Goal: Transaction & Acquisition: Purchase product/service

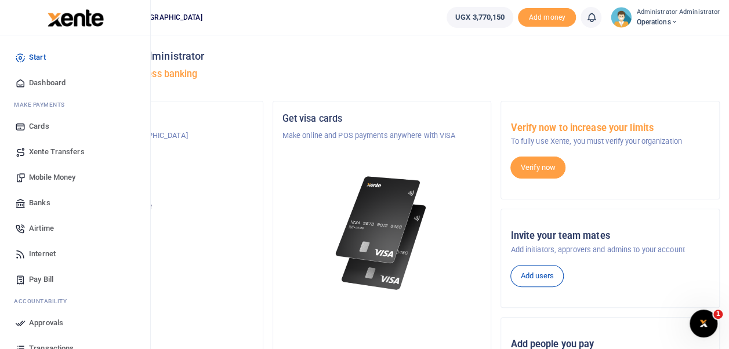
click at [49, 230] on span "Airtime" at bounding box center [41, 229] width 25 height 12
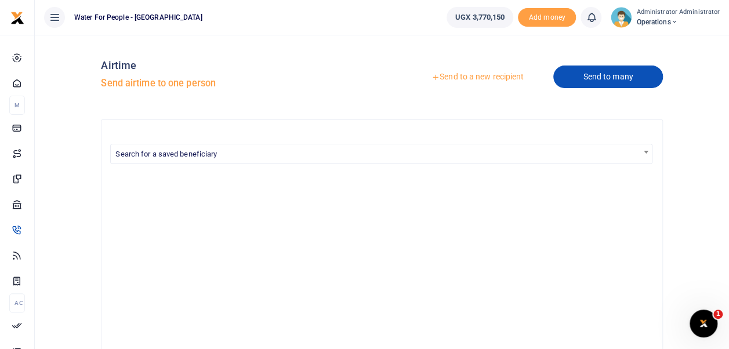
click at [589, 71] on link "Send to many" at bounding box center [607, 77] width 109 height 23
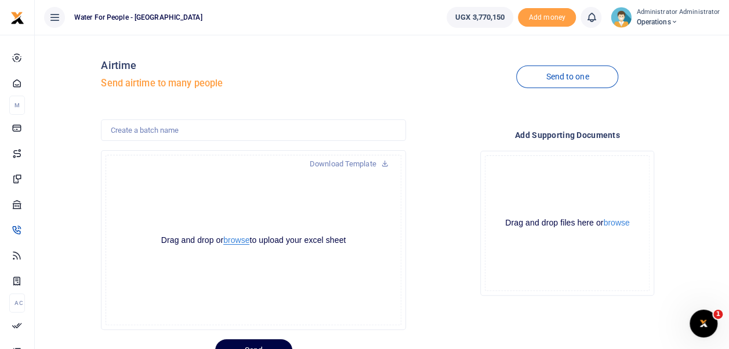
click at [233, 237] on button "browse" at bounding box center [236, 240] width 26 height 9
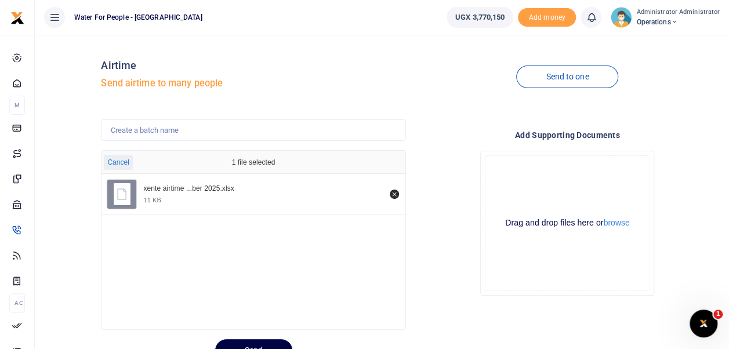
scroll to position [52, 0]
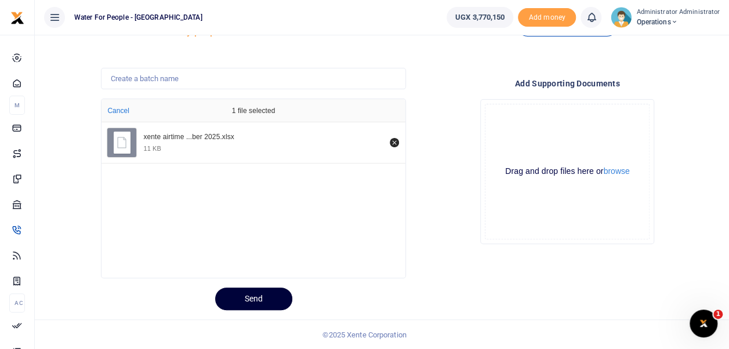
click at [260, 293] on button "Send" at bounding box center [253, 299] width 77 height 23
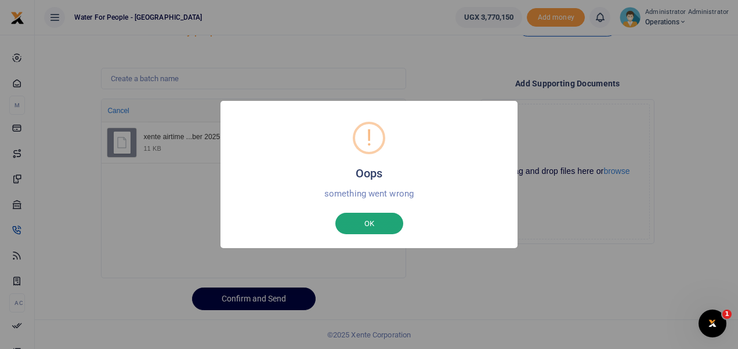
click at [379, 231] on button "OK" at bounding box center [369, 224] width 68 height 22
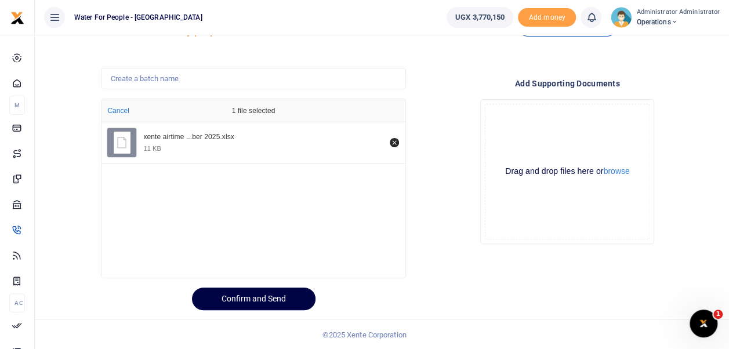
scroll to position [0, 0]
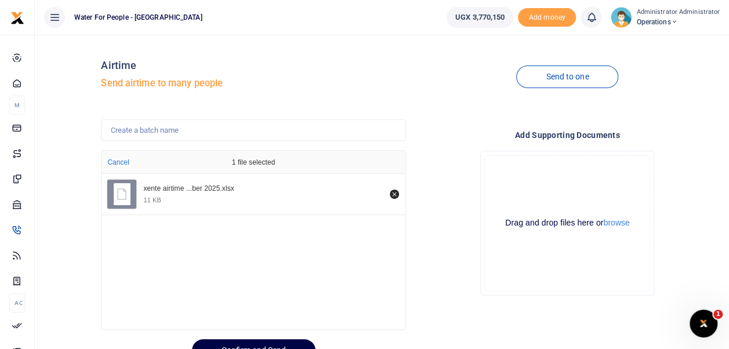
click at [291, 347] on div at bounding box center [364, 342] width 203 height 14
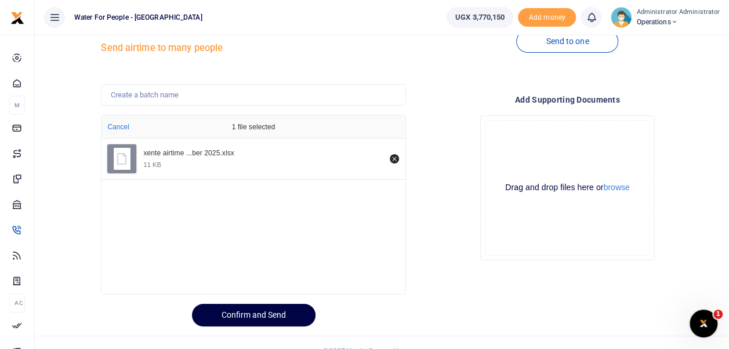
scroll to position [46, 0]
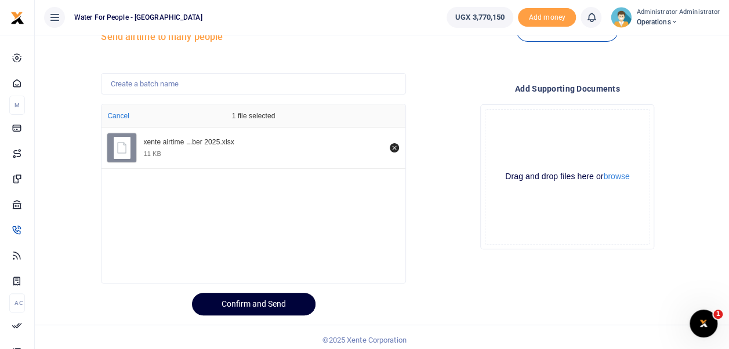
click at [283, 311] on button "Confirm and Send" at bounding box center [254, 304] width 124 height 23
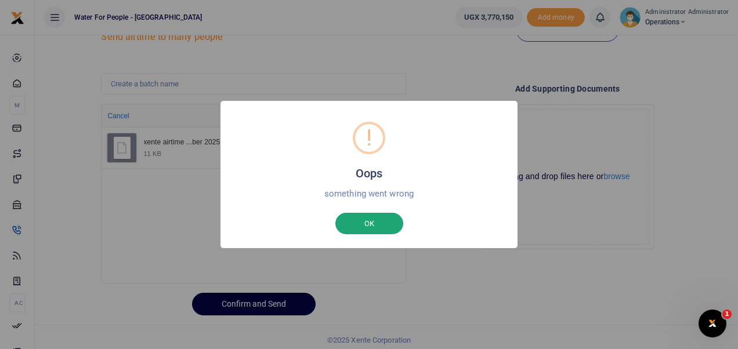
click at [371, 230] on button "OK" at bounding box center [369, 224] width 68 height 22
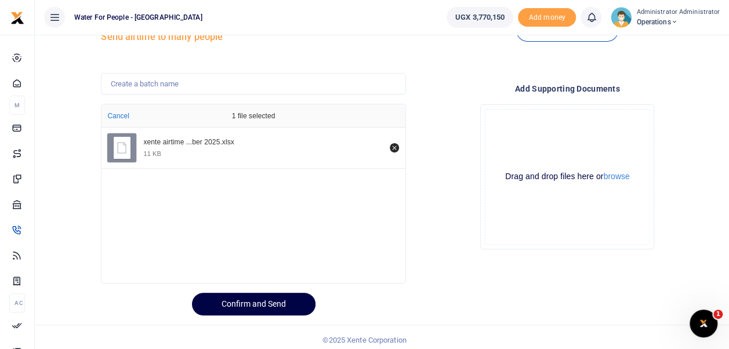
scroll to position [0, 0]
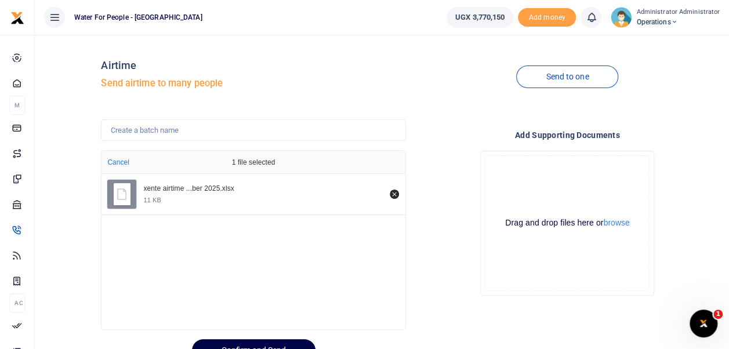
click at [191, 192] on div "xente airtime ...ber 2025.xlsx" at bounding box center [262, 188] width 239 height 9
click at [266, 344] on div at bounding box center [270, 342] width 14 height 14
click at [394, 194] on icon "Remove file" at bounding box center [394, 194] width 4 height 4
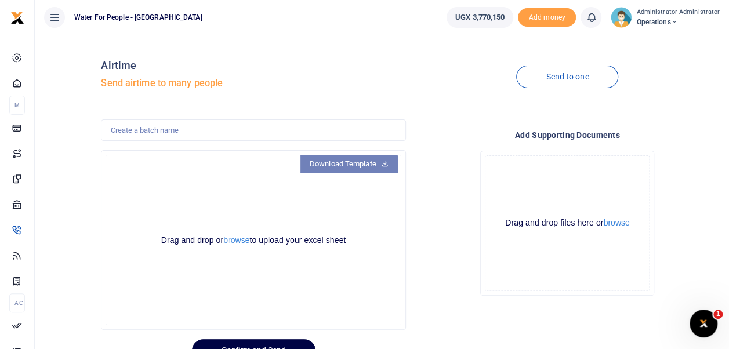
click at [384, 166] on icon at bounding box center [385, 163] width 8 height 8
click at [238, 240] on button "browse" at bounding box center [236, 240] width 26 height 9
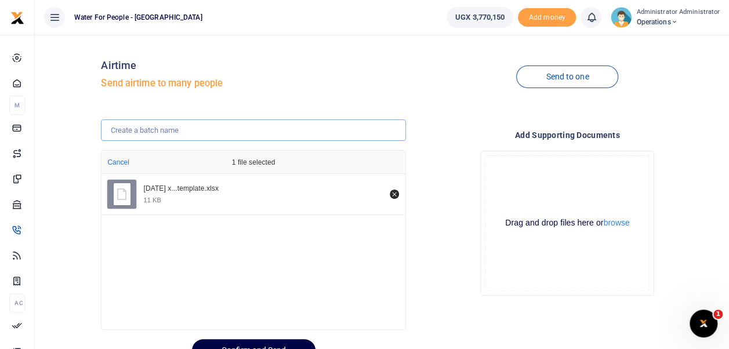
click at [175, 131] on input "text" at bounding box center [253, 130] width 304 height 22
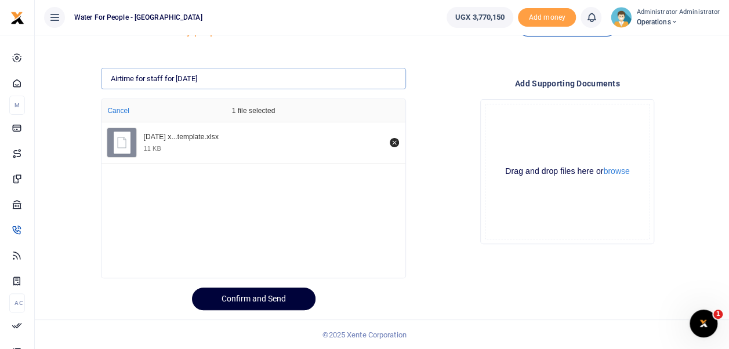
type input "Airtime for staff for October 2025"
click at [257, 298] on button "Confirm and Send" at bounding box center [254, 299] width 124 height 23
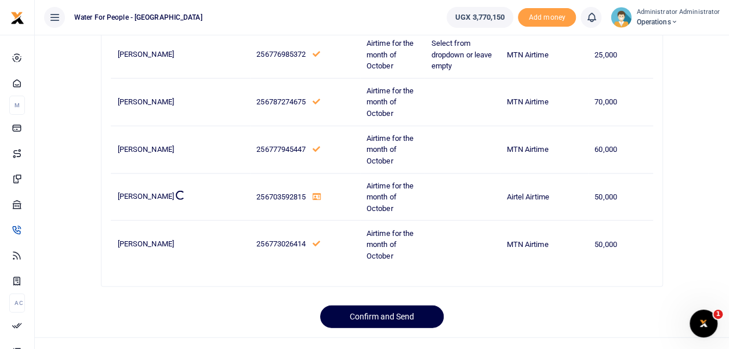
scroll to position [1286, 0]
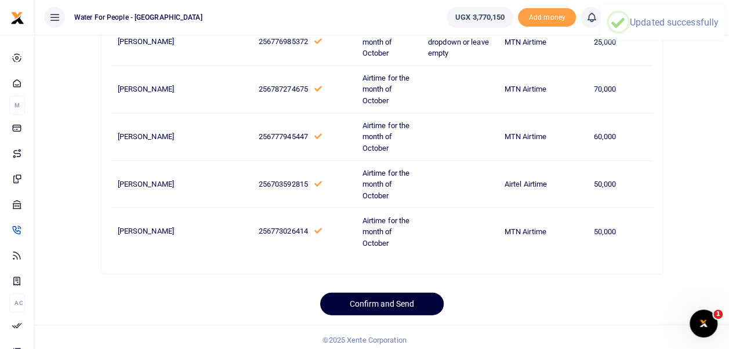
click at [349, 302] on button "Confirm and Send" at bounding box center [382, 304] width 124 height 23
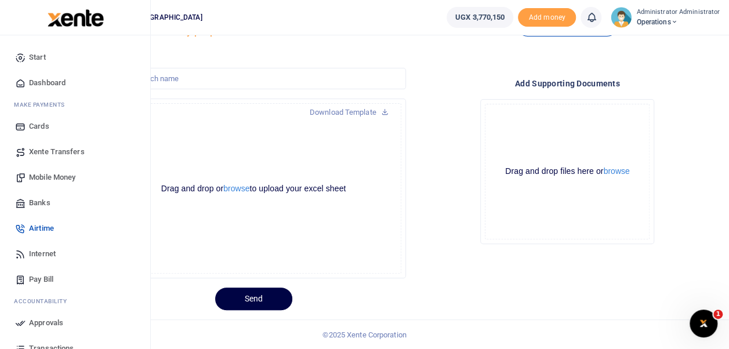
click at [46, 84] on span "Dashboard" at bounding box center [47, 83] width 37 height 12
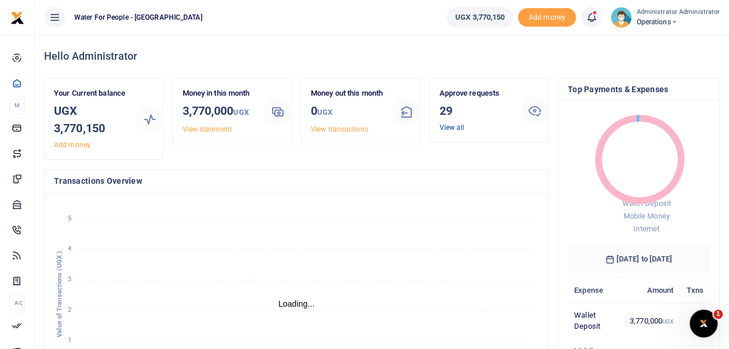
scroll to position [9, 9]
click at [451, 128] on link "View all" at bounding box center [451, 128] width 25 height 8
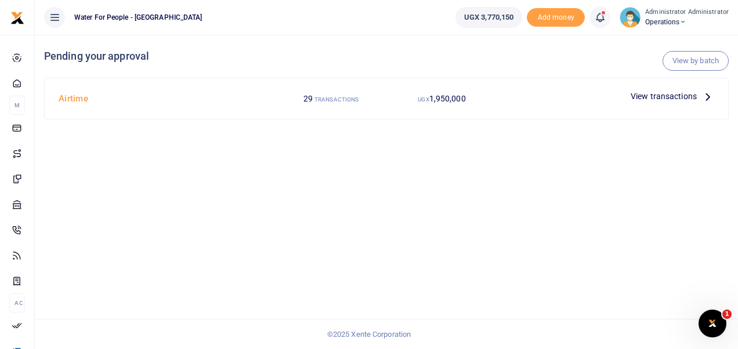
click at [703, 99] on icon at bounding box center [707, 96] width 13 height 13
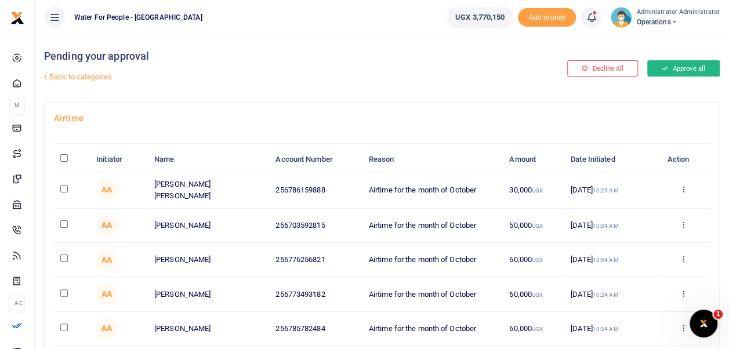
click at [678, 66] on button "Approve all" at bounding box center [683, 68] width 72 height 16
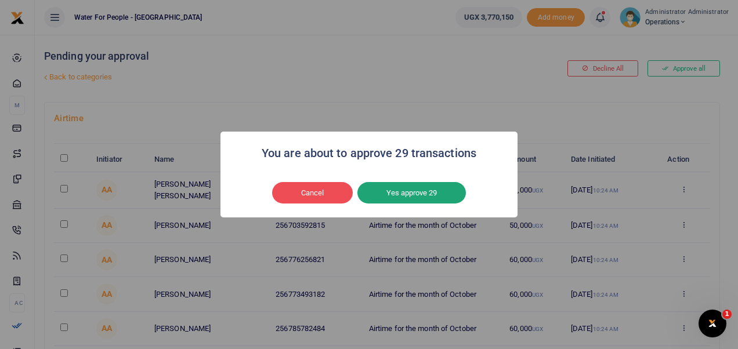
click at [417, 195] on button "Yes approve 29" at bounding box center [411, 193] width 108 height 22
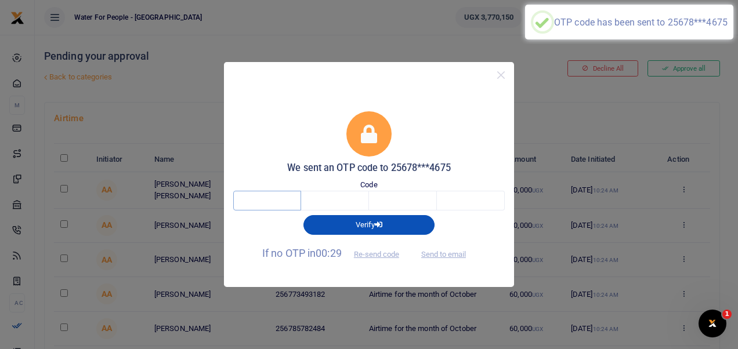
click at [271, 202] on input "text" at bounding box center [267, 201] width 68 height 20
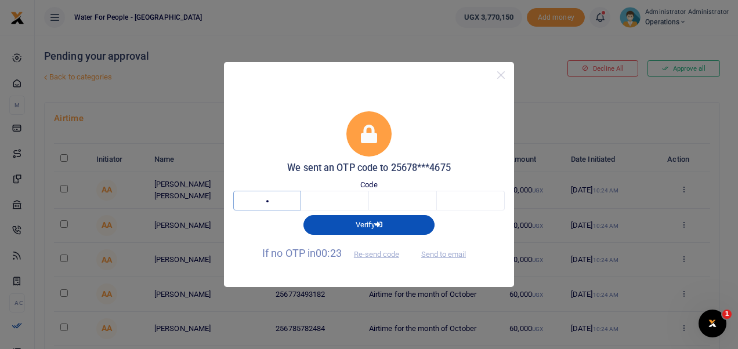
type input "5"
type input "1"
type input "0"
type input "7"
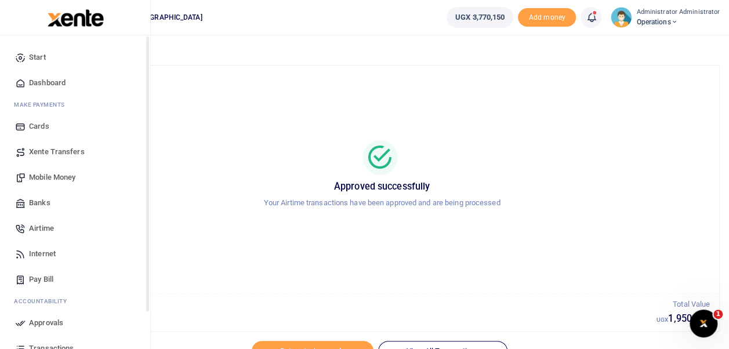
click at [48, 81] on span "Dashboard" at bounding box center [47, 83] width 37 height 12
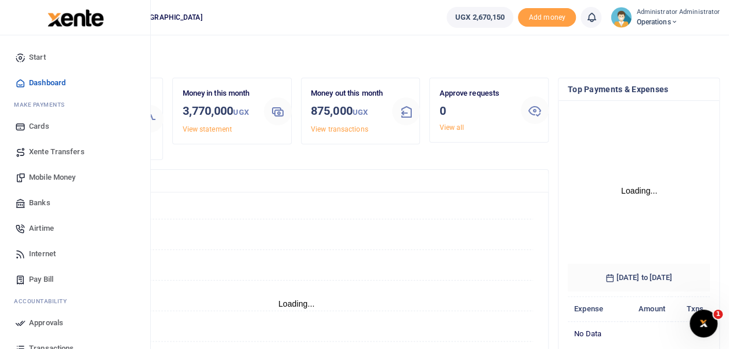
click at [35, 79] on span "Dashboard" at bounding box center [47, 83] width 37 height 12
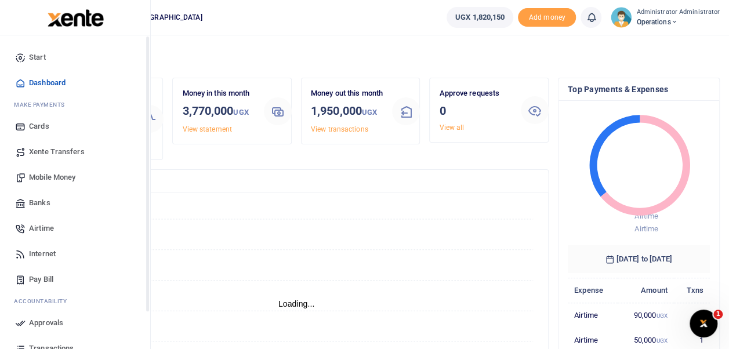
scroll to position [9, 9]
click at [37, 82] on span "Dashboard" at bounding box center [47, 83] width 37 height 12
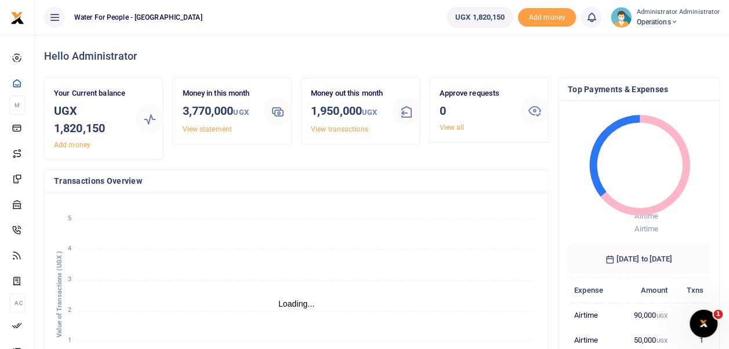
scroll to position [9, 9]
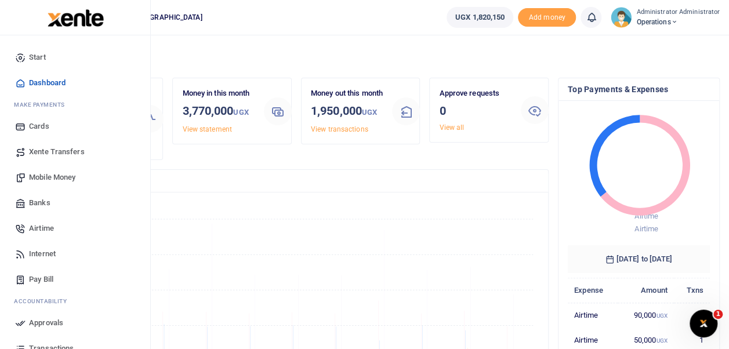
click at [46, 254] on span "Internet" at bounding box center [42, 254] width 27 height 12
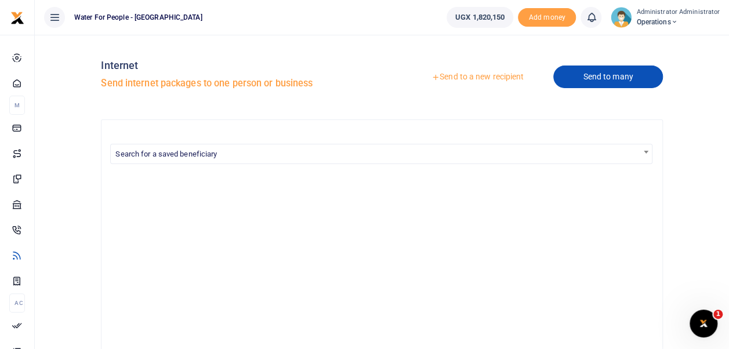
click at [618, 74] on link "Send to many" at bounding box center [607, 77] width 109 height 23
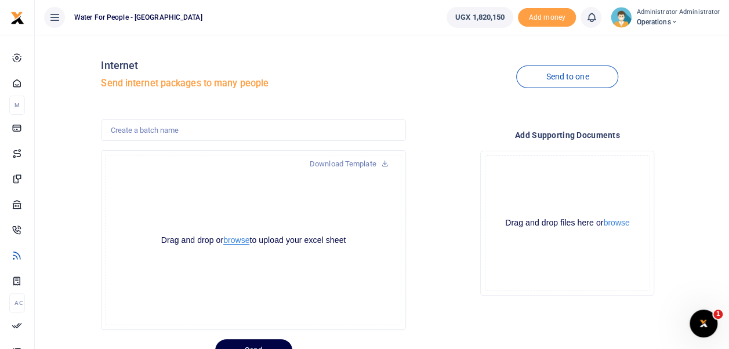
click at [235, 242] on button "browse" at bounding box center [236, 240] width 26 height 9
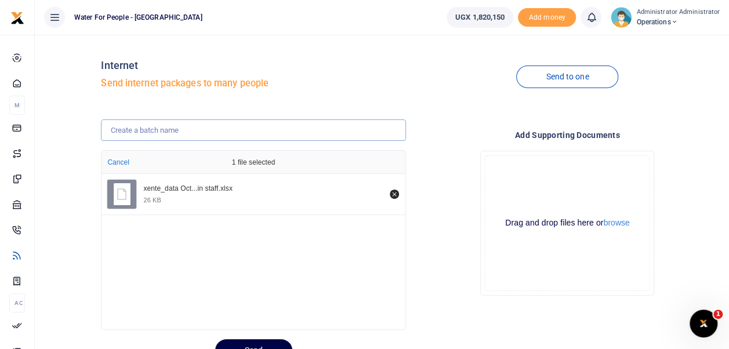
click at [164, 131] on input "text" at bounding box center [253, 130] width 304 height 22
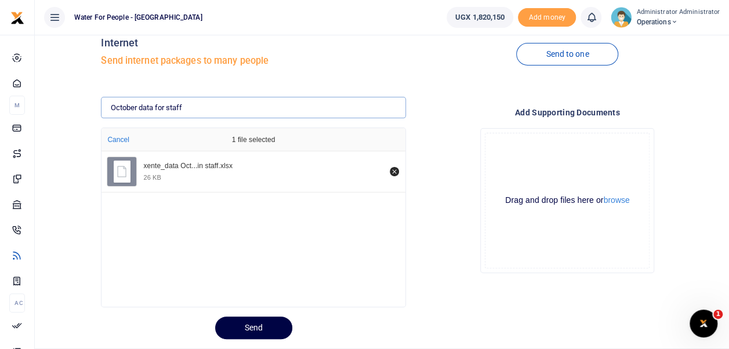
scroll to position [23, 0]
type input "October data for staff"
click at [266, 327] on button "Send" at bounding box center [253, 327] width 77 height 23
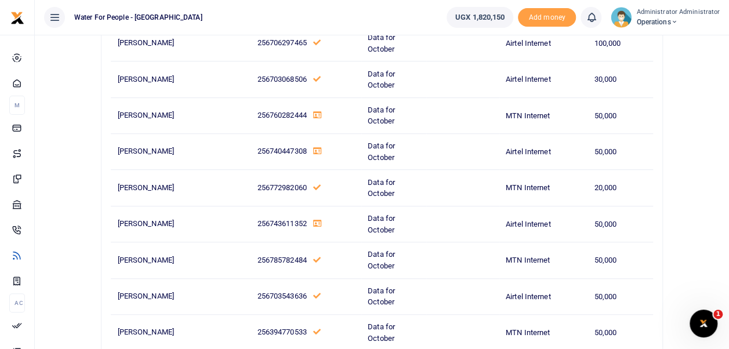
scroll to position [347, 0]
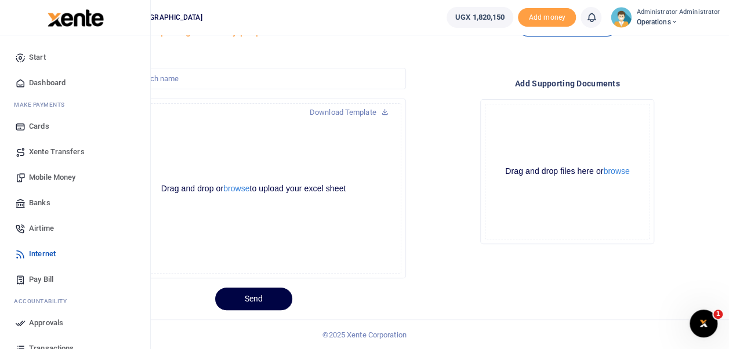
click at [42, 81] on span "Dashboard" at bounding box center [47, 83] width 37 height 12
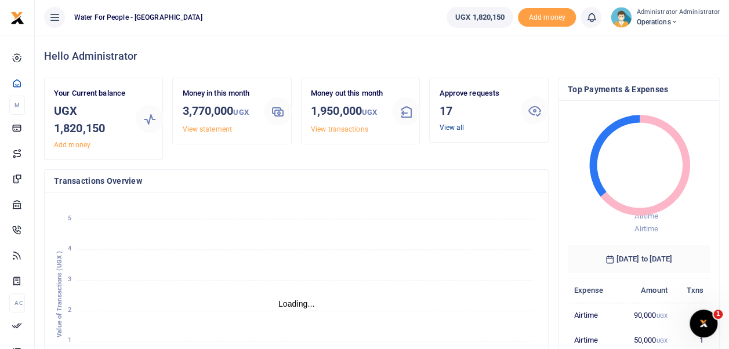
scroll to position [9, 9]
click at [447, 128] on link "View all" at bounding box center [451, 128] width 25 height 8
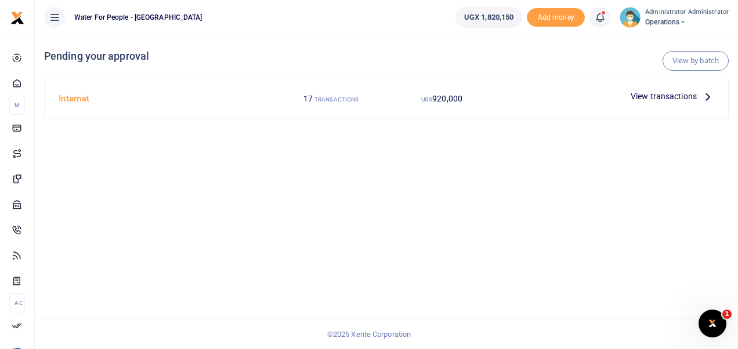
click at [697, 93] on p "View transactions" at bounding box center [671, 96] width 83 height 13
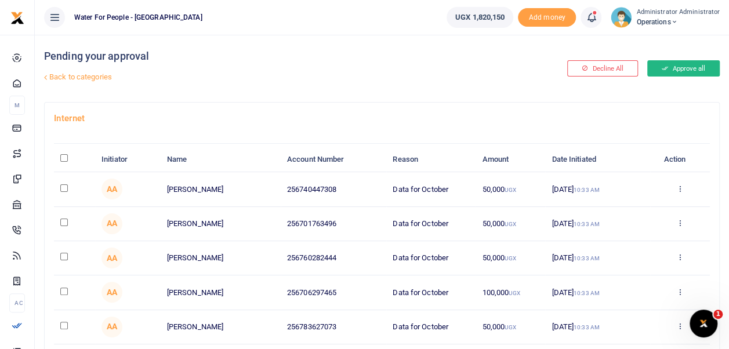
click at [688, 71] on button "Approve all" at bounding box center [683, 68] width 72 height 16
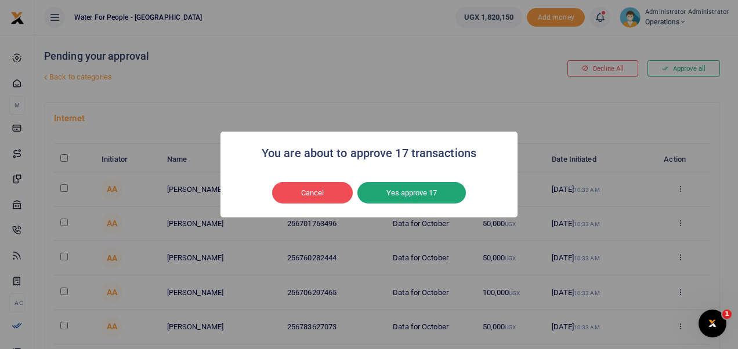
click at [443, 187] on button "Yes approve 17" at bounding box center [411, 193] width 108 height 22
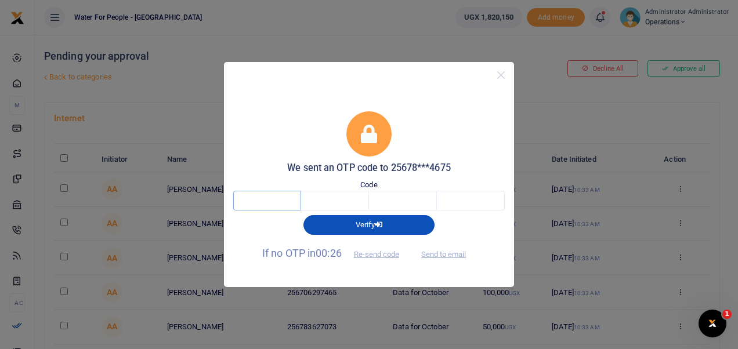
click at [275, 202] on input "text" at bounding box center [267, 201] width 68 height 20
type input "7"
type input "9"
type input "8"
type input "7"
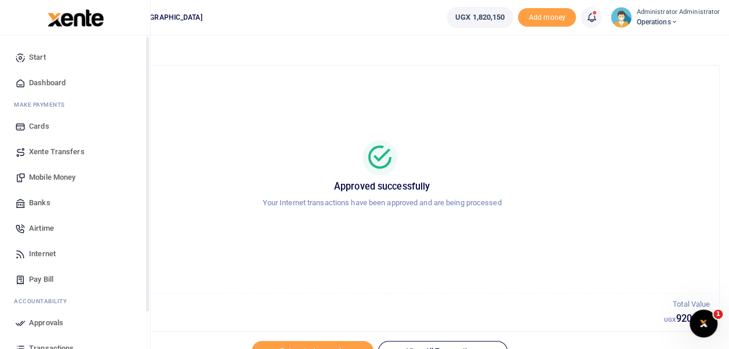
click at [29, 80] on span "Dashboard" at bounding box center [47, 83] width 37 height 12
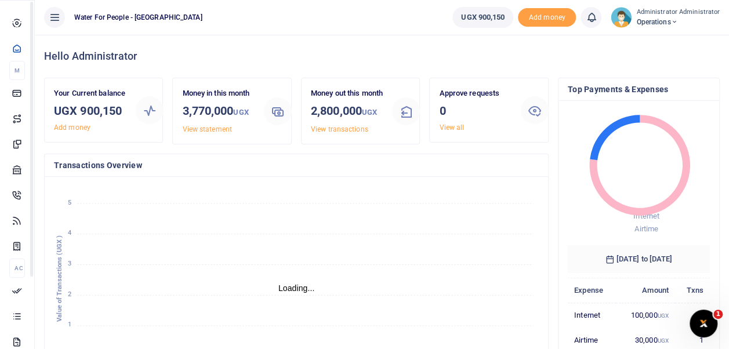
scroll to position [9, 9]
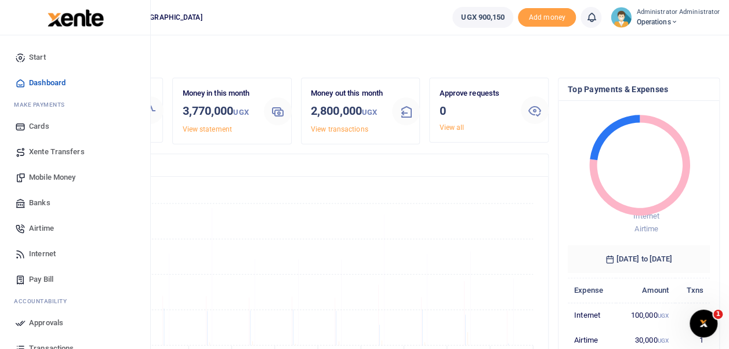
click at [46, 250] on span "Internet" at bounding box center [42, 254] width 27 height 12
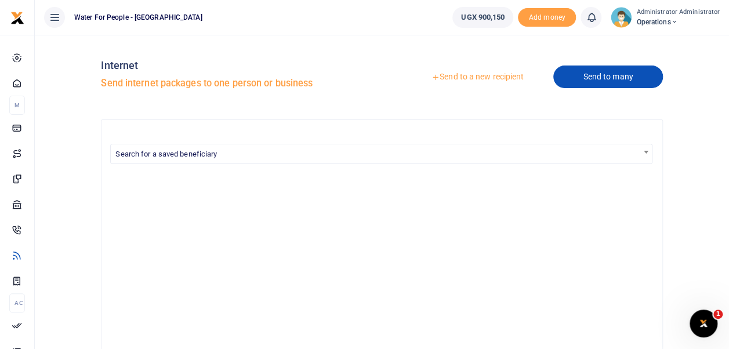
click at [576, 79] on link "Send to many" at bounding box center [607, 77] width 109 height 23
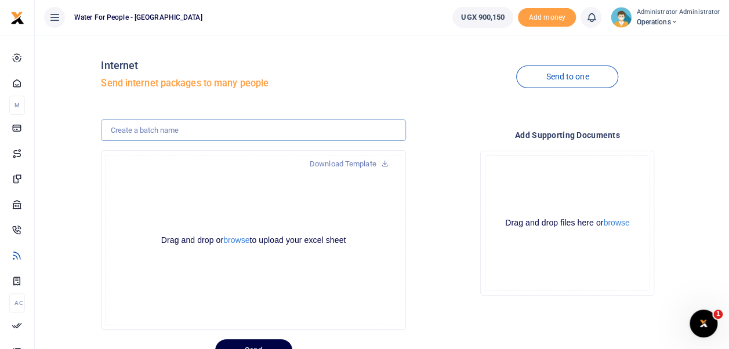
click at [170, 130] on input "text" at bounding box center [253, 130] width 304 height 22
click at [137, 132] on input "October data for staff" at bounding box center [253, 130] width 304 height 22
type input "October 2025 data for staff"
click at [239, 242] on button "browse" at bounding box center [236, 240] width 26 height 9
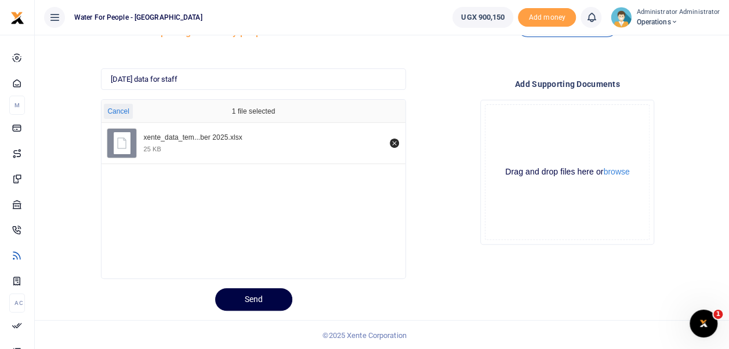
scroll to position [52, 0]
click at [266, 303] on button "Send" at bounding box center [253, 299] width 77 height 23
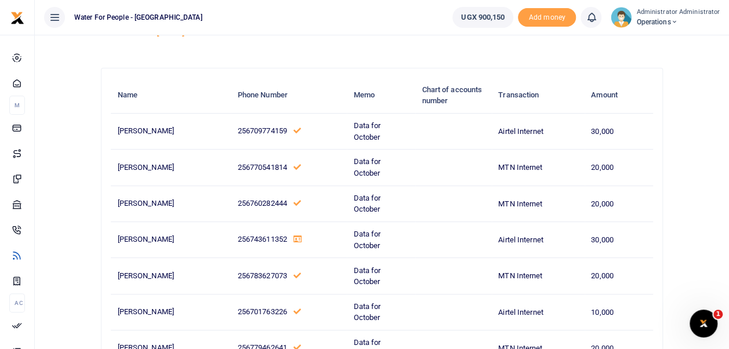
scroll to position [92, 0]
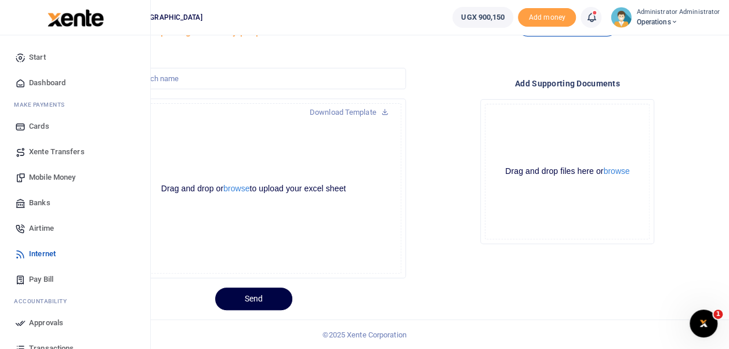
click at [53, 180] on span "Mobile Money" at bounding box center [52, 178] width 46 height 12
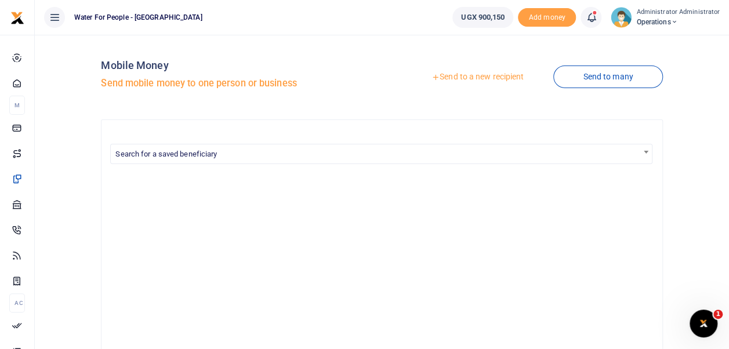
click at [496, 79] on link "Send to a new recipient" at bounding box center [477, 77] width 151 height 21
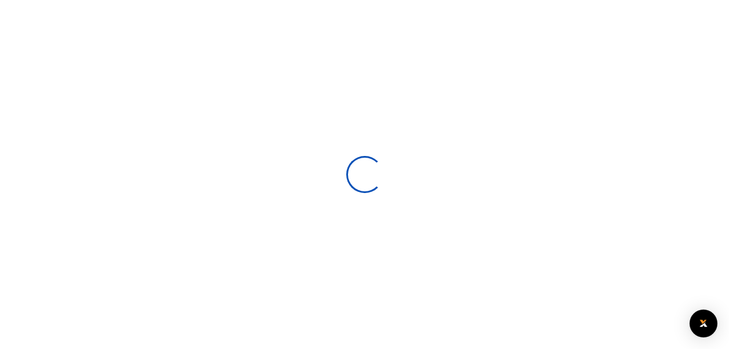
select select
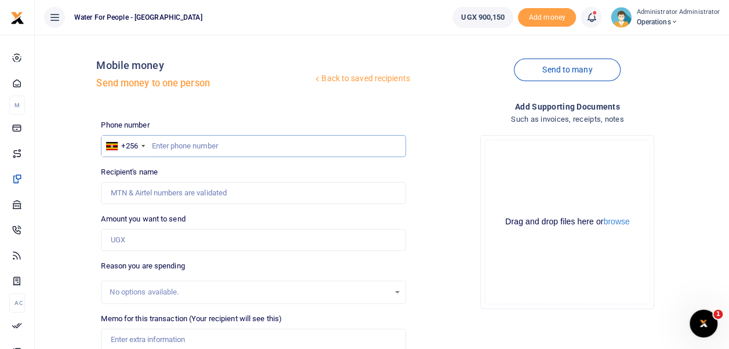
click at [162, 147] on input "text" at bounding box center [253, 146] width 304 height 22
type input "781042044"
type input "Janet Olumbe"
type input "781042044"
click at [137, 238] on input "Amount you want to send" at bounding box center [253, 240] width 304 height 22
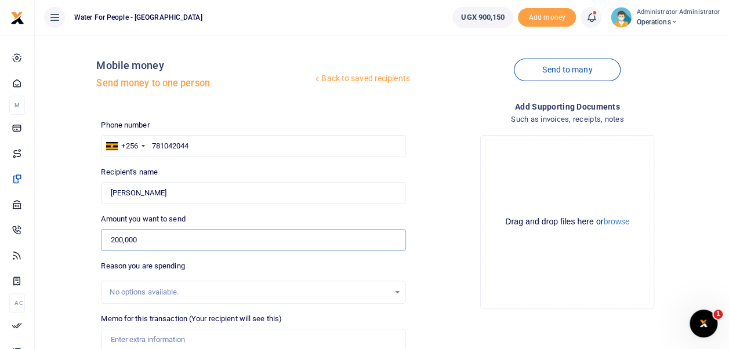
type input "200,000"
click at [728, 329] on div "Back to saved recipients Mobile money Send money to one person Send to many Pho…" at bounding box center [382, 274] width 694 height 479
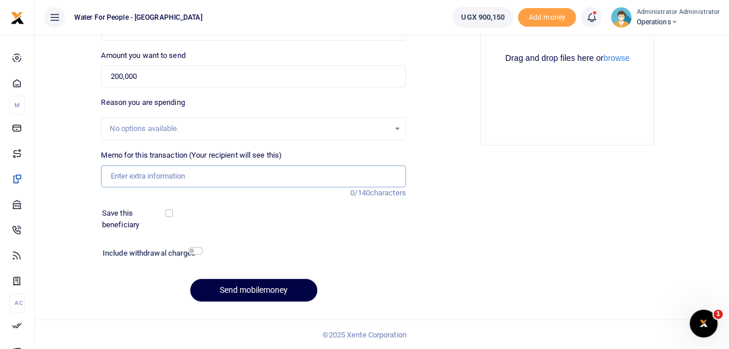
click at [156, 172] on input "Memo for this transaction (Your recipient will see this)" at bounding box center [253, 176] width 304 height 22
type input "Data for Janet working from Home"
click at [268, 289] on button "Send mobilemoney" at bounding box center [253, 290] width 127 height 23
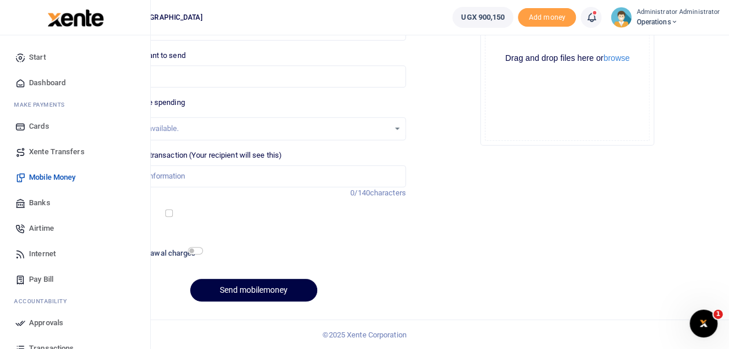
click at [47, 83] on span "Dashboard" at bounding box center [47, 83] width 37 height 12
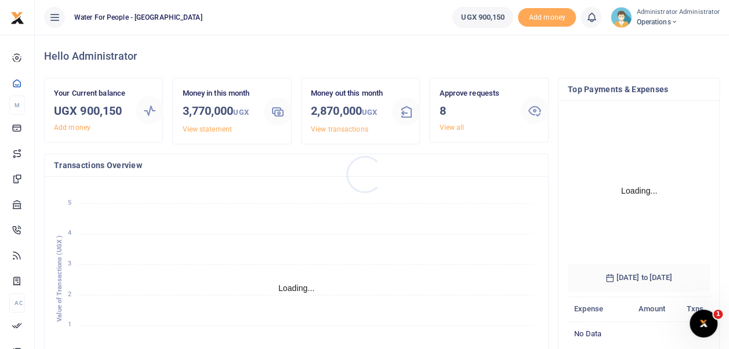
click at [446, 126] on div at bounding box center [364, 174] width 729 height 349
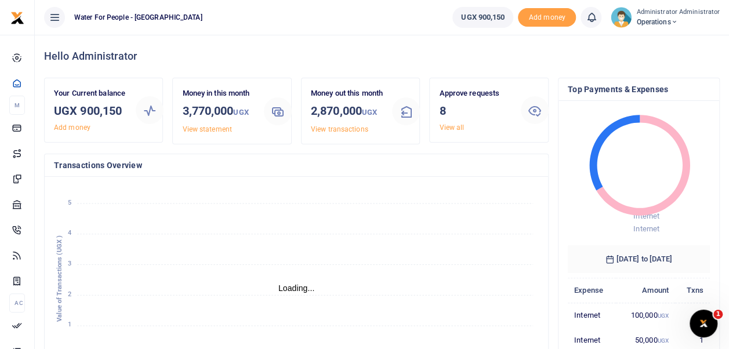
scroll to position [9, 9]
click at [446, 126] on link "View all" at bounding box center [451, 128] width 25 height 8
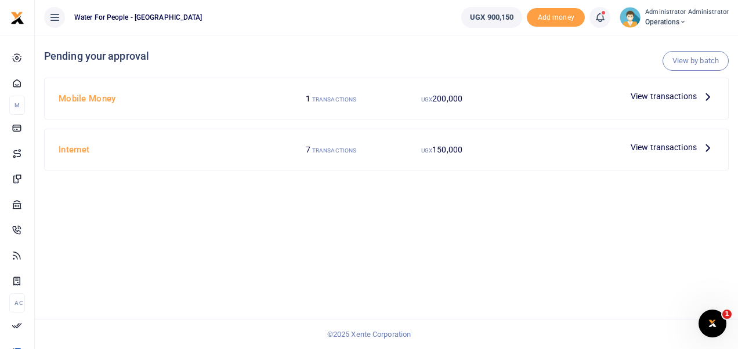
click at [705, 92] on icon at bounding box center [707, 96] width 13 height 13
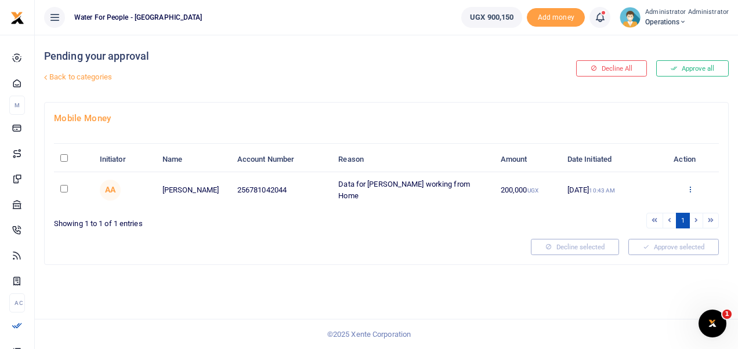
click at [691, 190] on icon at bounding box center [690, 189] width 8 height 8
click at [663, 203] on link "Approve" at bounding box center [647, 207] width 92 height 16
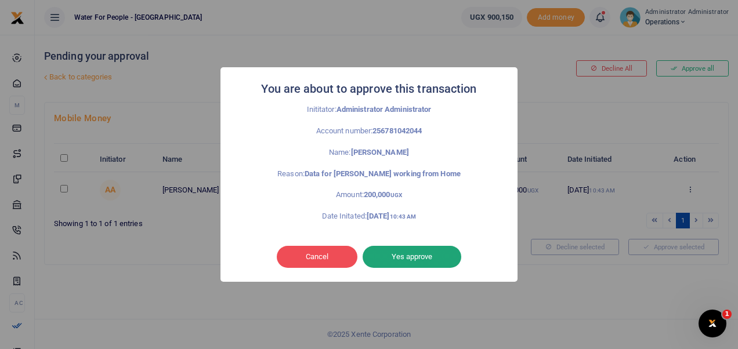
click at [430, 250] on button "Yes approve" at bounding box center [411, 257] width 99 height 22
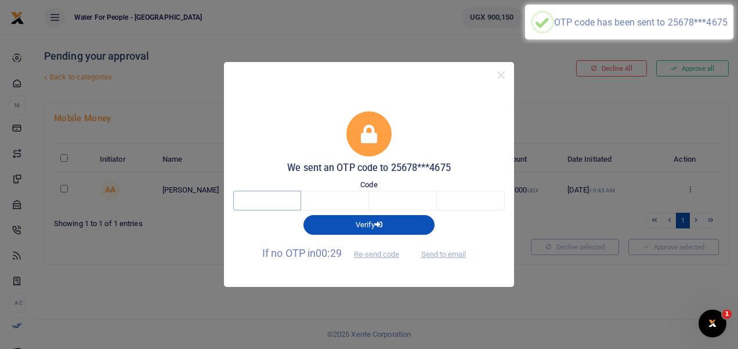
click at [256, 200] on input "text" at bounding box center [267, 201] width 68 height 20
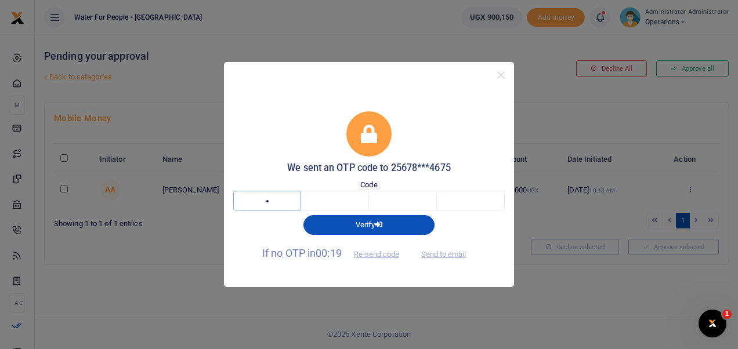
type input "7"
type input "4"
type input "3"
type input "8"
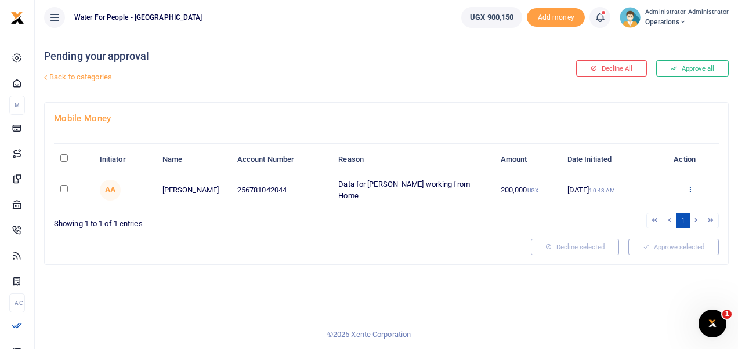
click at [691, 188] on icon at bounding box center [690, 189] width 8 height 8
click at [656, 208] on link "Approve" at bounding box center [647, 207] width 92 height 16
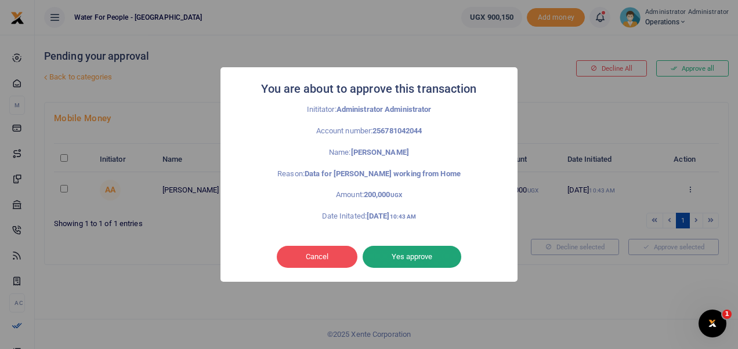
click at [404, 256] on button "Yes approve" at bounding box center [411, 257] width 99 height 22
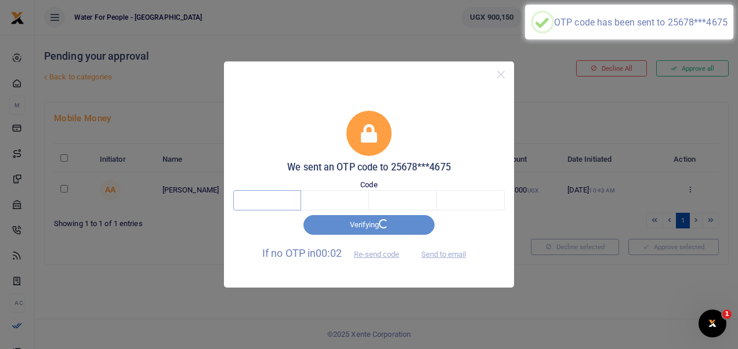
click at [266, 204] on input "text" at bounding box center [267, 200] width 68 height 20
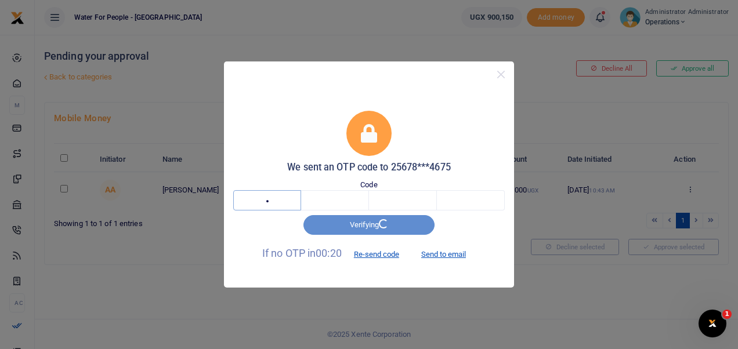
type input "7"
type input "0"
type input "4"
type input "0"
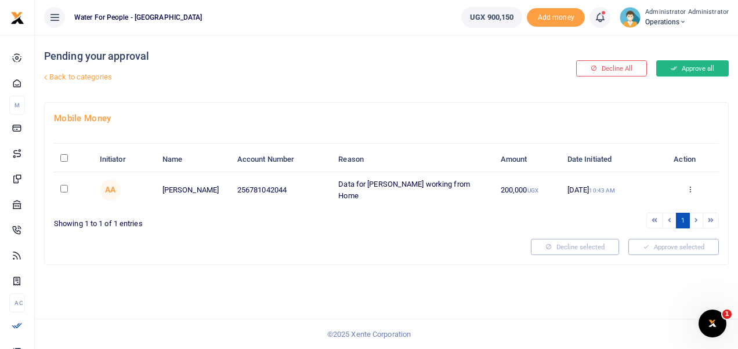
click at [700, 71] on button "Approve all" at bounding box center [692, 68] width 72 height 16
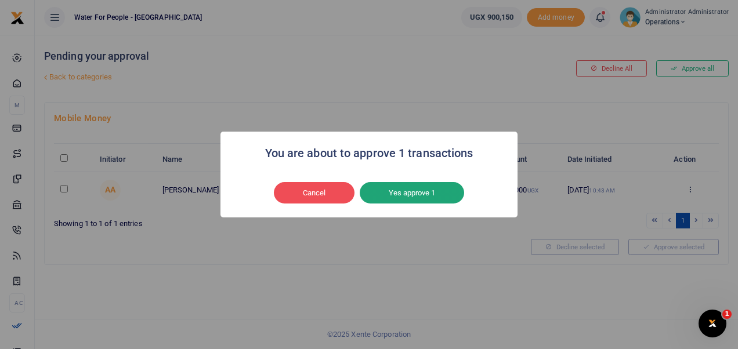
click at [410, 195] on button "Yes approve 1" at bounding box center [411, 193] width 104 height 22
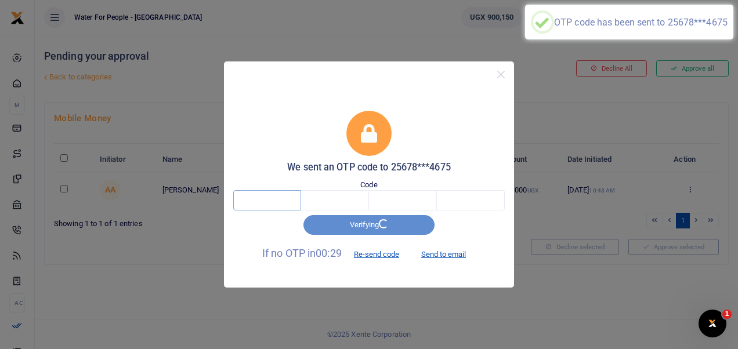
click at [253, 201] on input "text" at bounding box center [267, 200] width 68 height 20
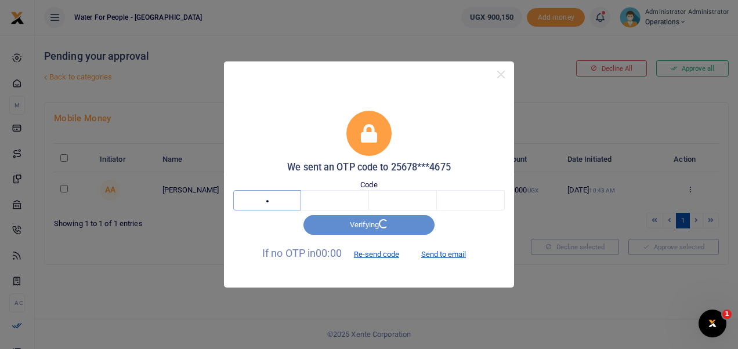
type input "7"
type input "5"
type input "7"
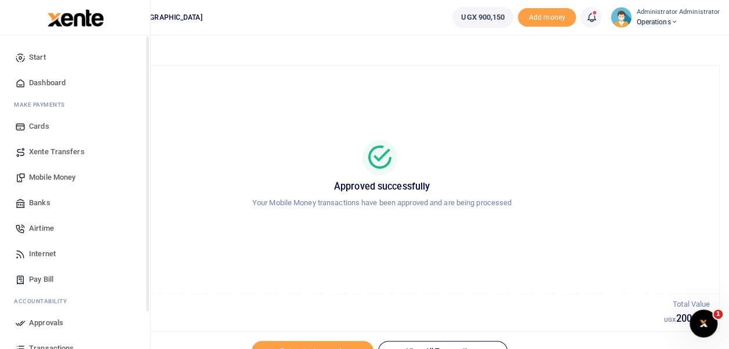
click at [42, 84] on span "Dashboard" at bounding box center [47, 83] width 37 height 12
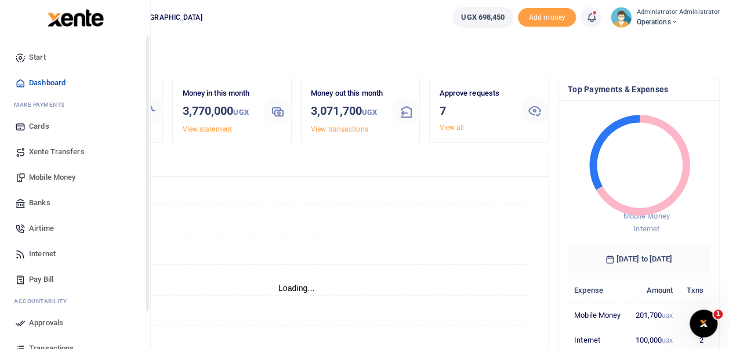
scroll to position [9, 9]
click at [35, 81] on span "Dashboard" at bounding box center [47, 83] width 37 height 12
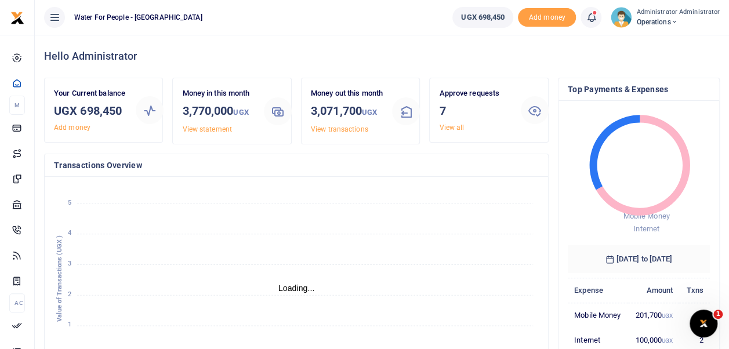
scroll to position [9, 9]
click at [442, 128] on link "View all" at bounding box center [451, 128] width 25 height 8
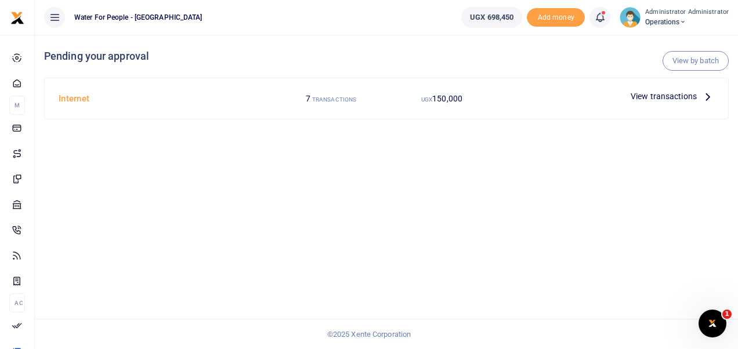
click at [704, 96] on icon at bounding box center [707, 96] width 13 height 13
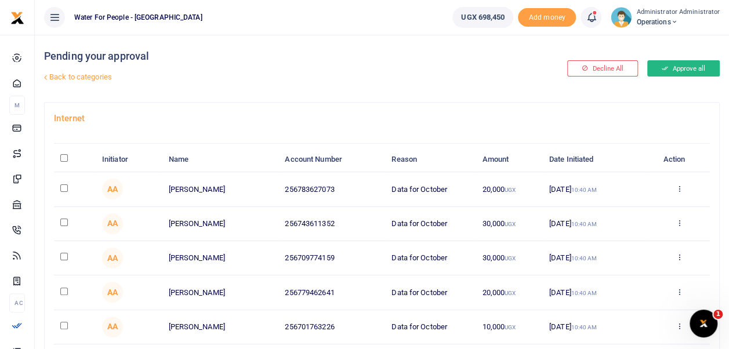
click at [684, 66] on button "Approve all" at bounding box center [683, 68] width 72 height 16
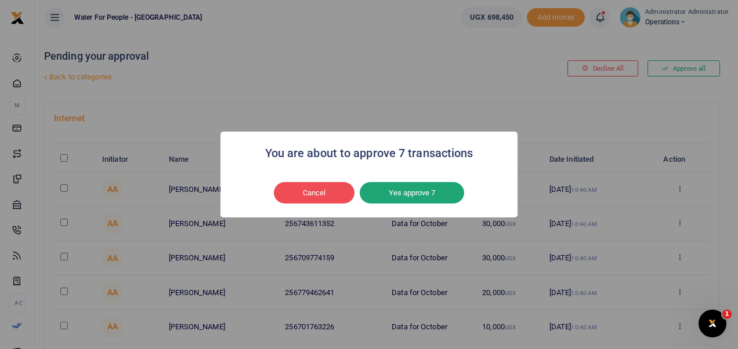
click at [422, 186] on button "Yes approve 7" at bounding box center [411, 193] width 104 height 22
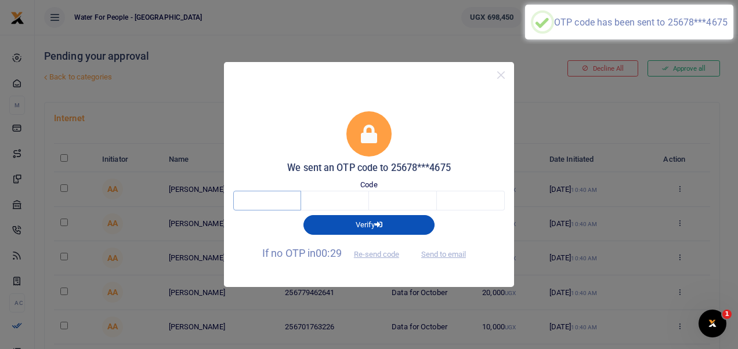
click at [275, 203] on input "text" at bounding box center [267, 201] width 68 height 20
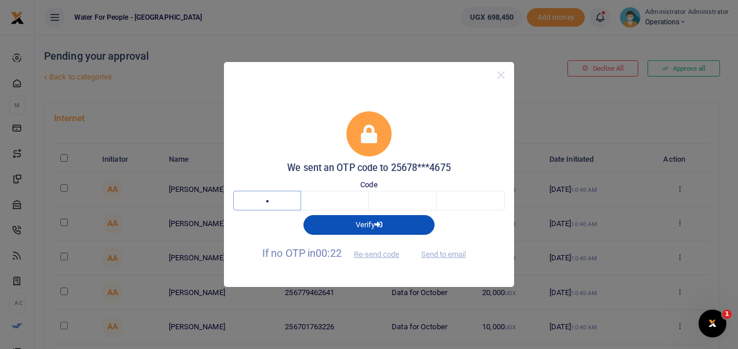
type input "8"
type input "2"
type input "0"
type input "3"
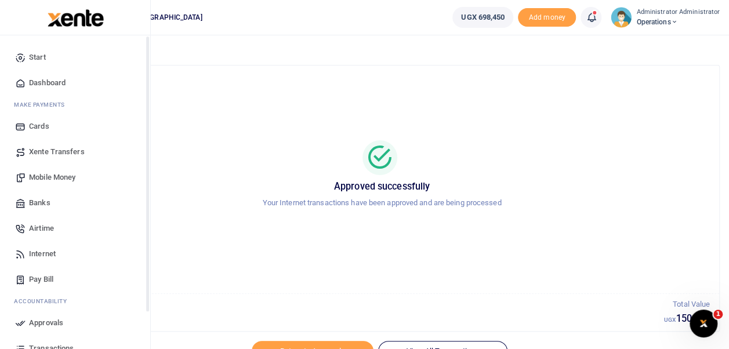
click at [41, 82] on span "Dashboard" at bounding box center [47, 83] width 37 height 12
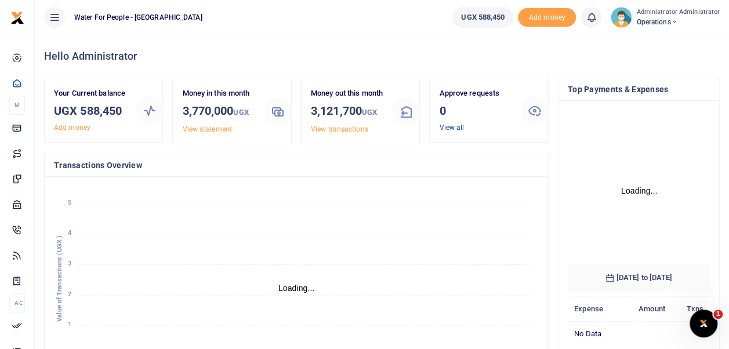
click at [455, 126] on link "View all" at bounding box center [451, 128] width 25 height 8
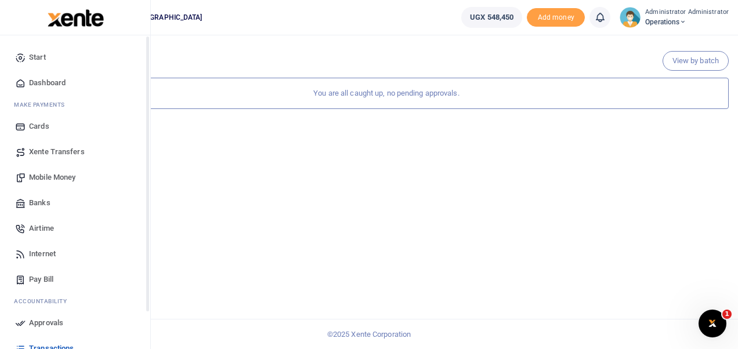
click at [51, 79] on span "Dashboard" at bounding box center [47, 83] width 37 height 12
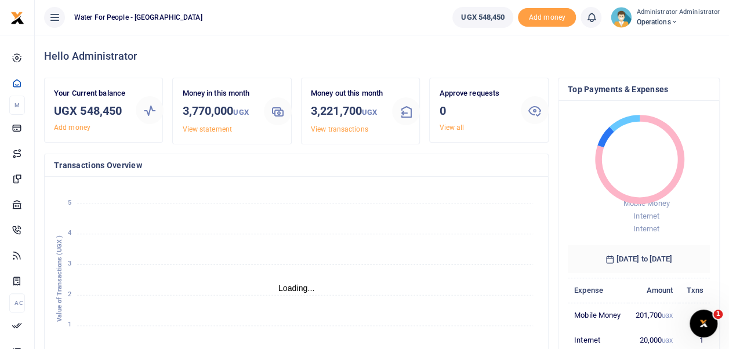
scroll to position [9, 9]
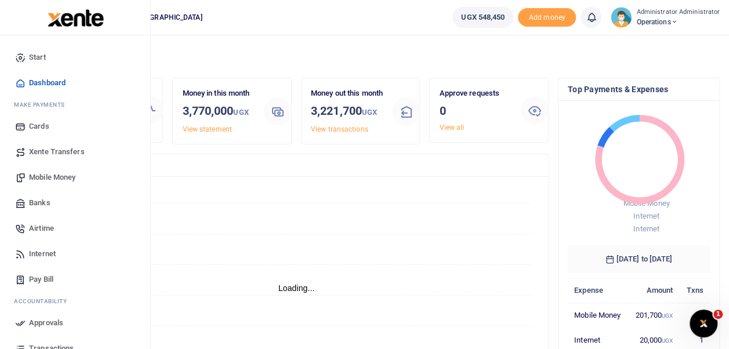
click at [64, 175] on span "Mobile Money" at bounding box center [52, 178] width 46 height 12
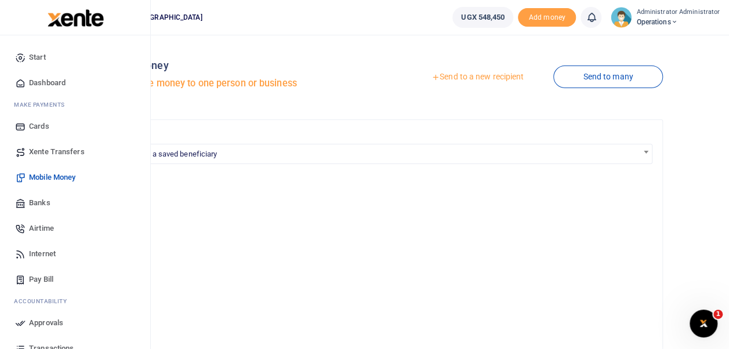
click at [55, 176] on span "Mobile Money" at bounding box center [52, 178] width 46 height 12
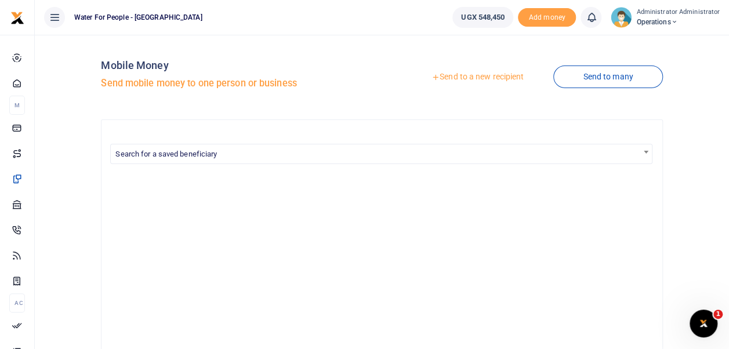
click at [473, 78] on link "Send to a new recipient" at bounding box center [477, 77] width 151 height 21
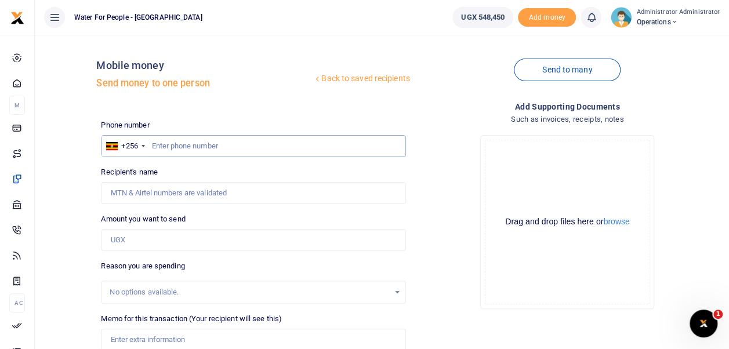
click at [174, 146] on input "text" at bounding box center [253, 146] width 304 height 22
type input "752471901"
click at [188, 244] on input "Amount you want to send" at bounding box center [253, 240] width 304 height 22
type input "Odwogo Francisco"
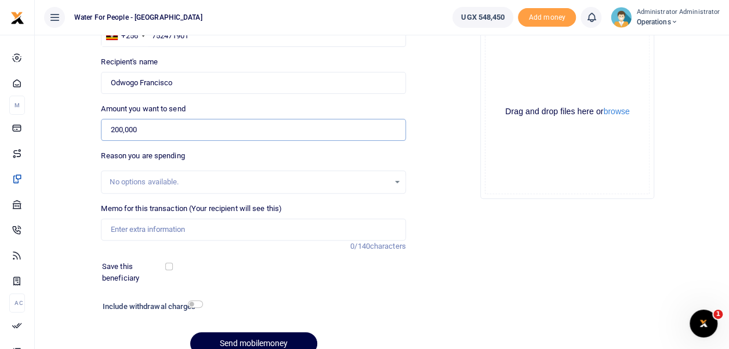
scroll to position [116, 0]
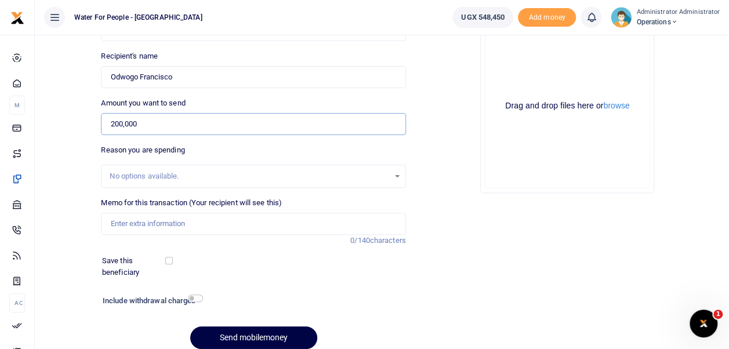
type input "200,000"
click at [190, 227] on input "Memo for this transaction (Your recipient will see this)" at bounding box center [253, 224] width 304 height 22
type input "data for Francisco Odwogo"
click at [230, 332] on button "Send mobilemoney" at bounding box center [253, 337] width 127 height 23
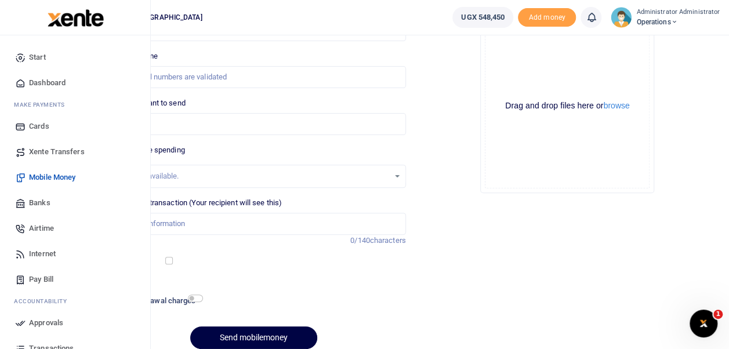
click at [58, 81] on span "Dashboard" at bounding box center [47, 83] width 37 height 12
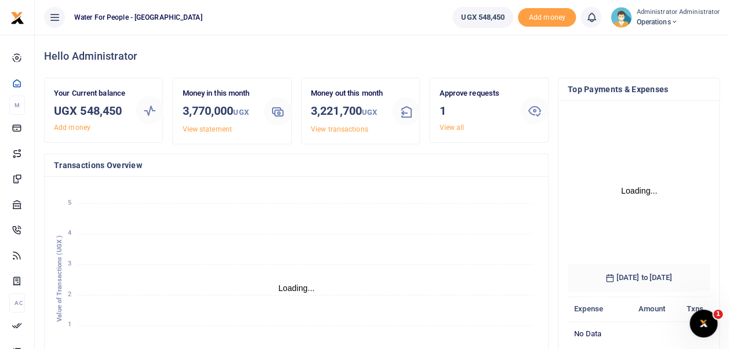
click at [460, 129] on link "View all" at bounding box center [451, 128] width 25 height 8
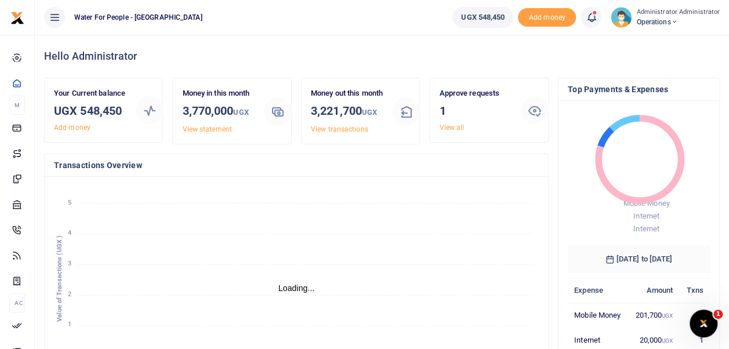
scroll to position [9, 9]
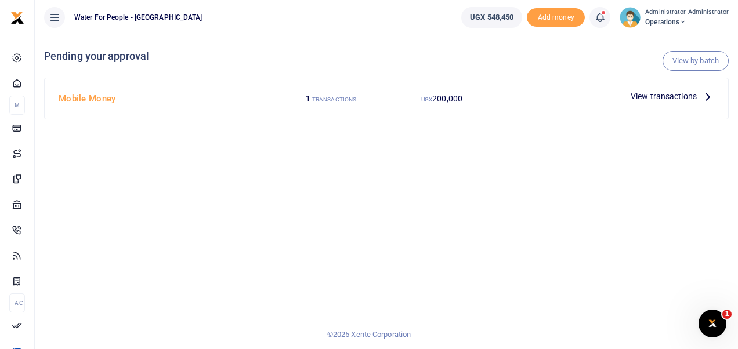
click at [698, 97] on p "View transactions" at bounding box center [671, 96] width 83 height 13
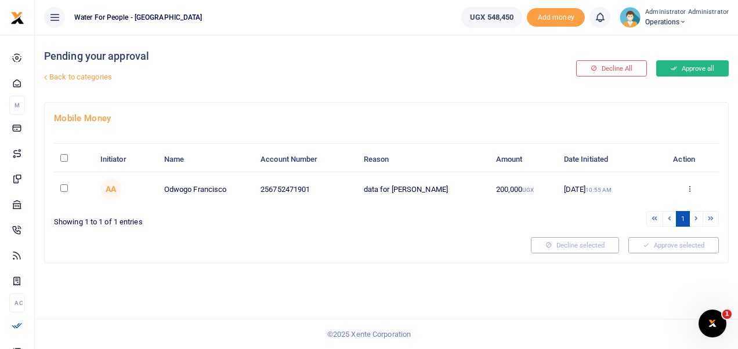
click at [682, 64] on button "Approve all" at bounding box center [692, 68] width 72 height 16
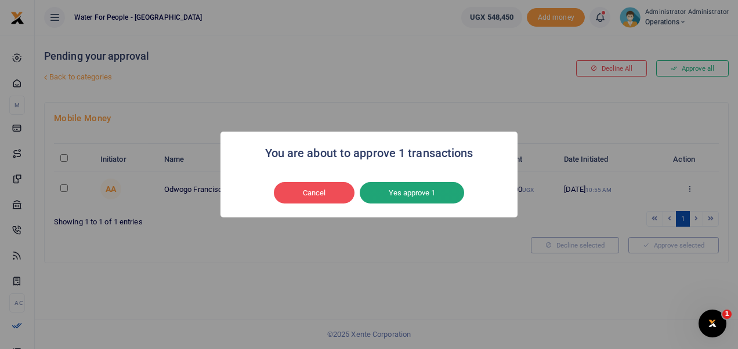
click at [434, 192] on button "Yes approve 1" at bounding box center [411, 193] width 104 height 22
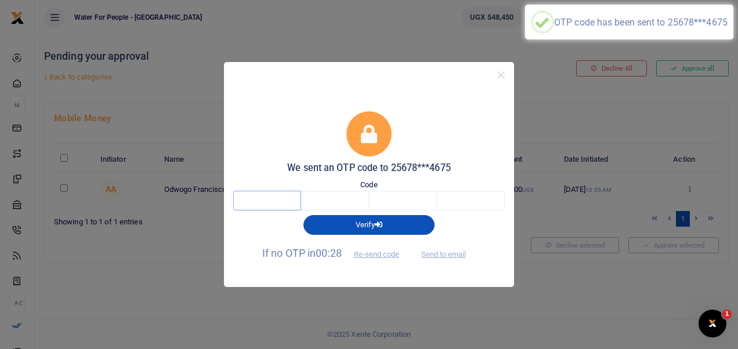
click at [276, 198] on input "text" at bounding box center [267, 201] width 68 height 20
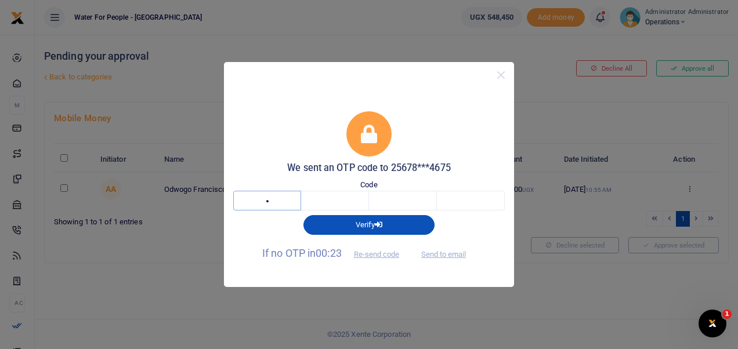
type input "7"
type input "0"
type input "4"
type input "9"
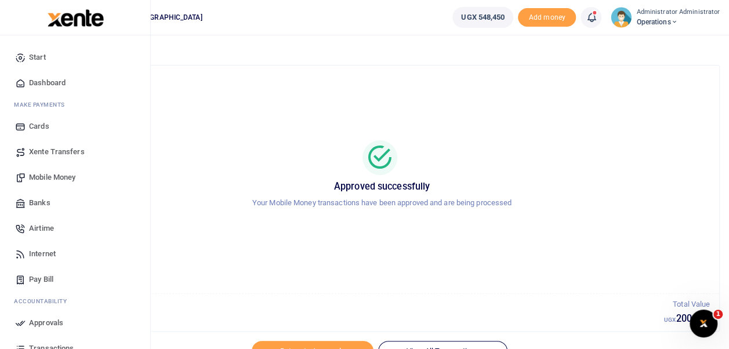
click at [48, 81] on span "Dashboard" at bounding box center [47, 83] width 37 height 12
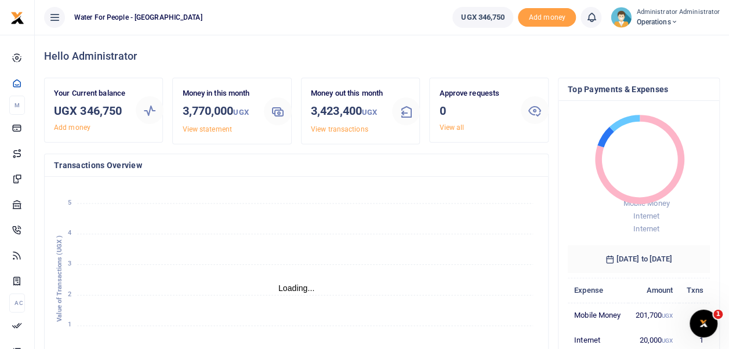
scroll to position [9, 9]
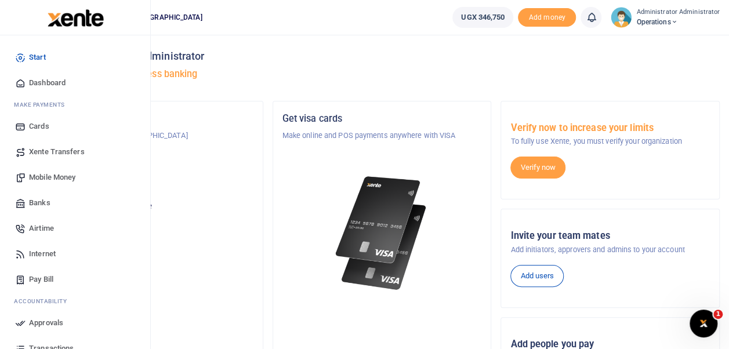
click at [45, 177] on span "Mobile Money" at bounding box center [52, 178] width 46 height 12
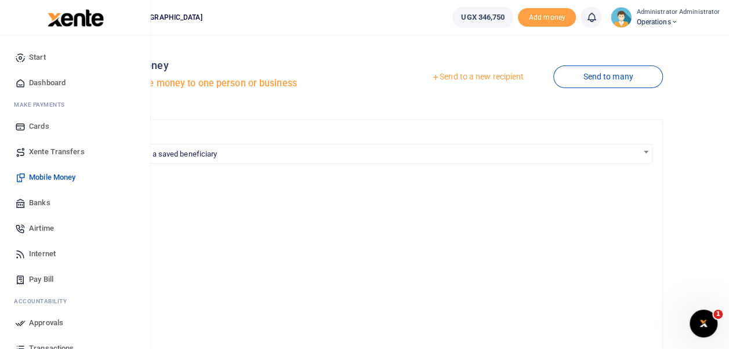
click at [40, 85] on span "Dashboard" at bounding box center [47, 83] width 37 height 12
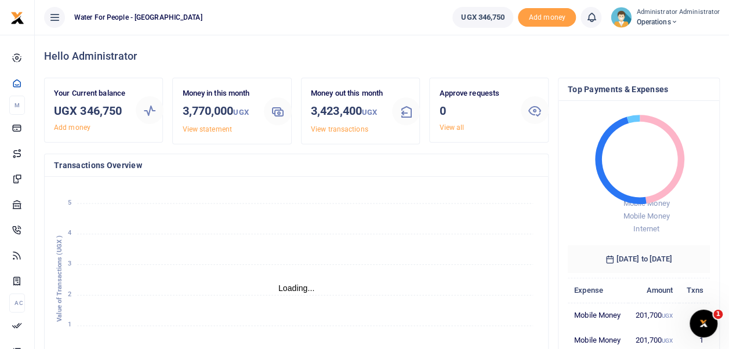
scroll to position [9, 9]
click at [328, 133] on link "View transactions" at bounding box center [339, 129] width 57 height 8
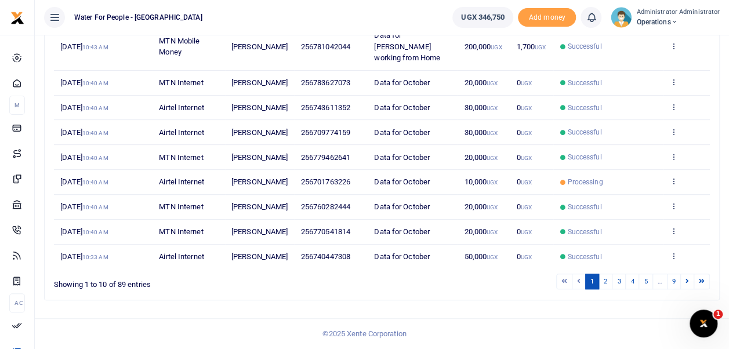
scroll to position [255, 0]
click at [606, 286] on link "2" at bounding box center [605, 282] width 14 height 16
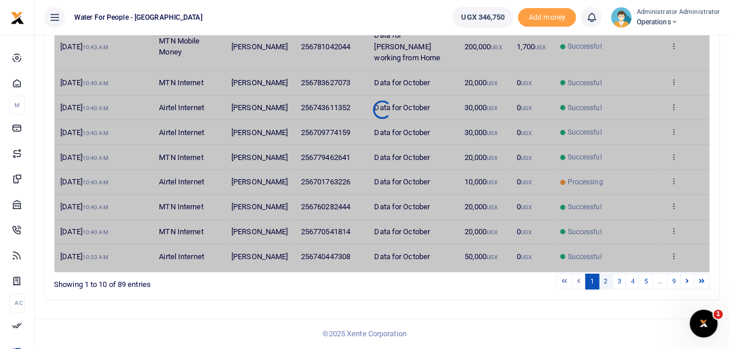
scroll to position [237, 0]
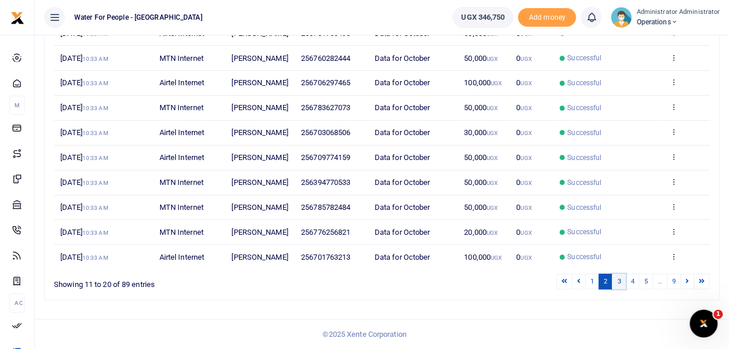
click at [618, 281] on link "3" at bounding box center [619, 282] width 14 height 16
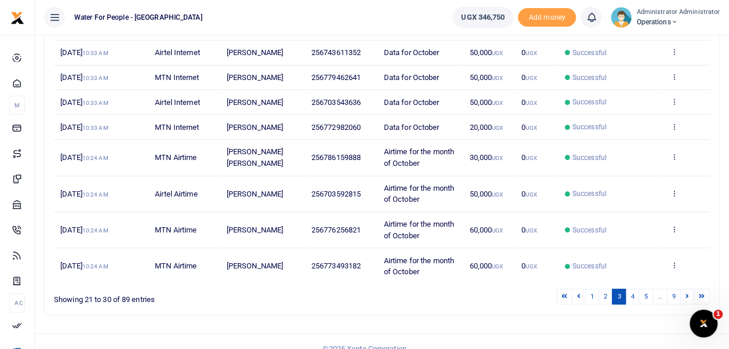
scroll to position [0, 0]
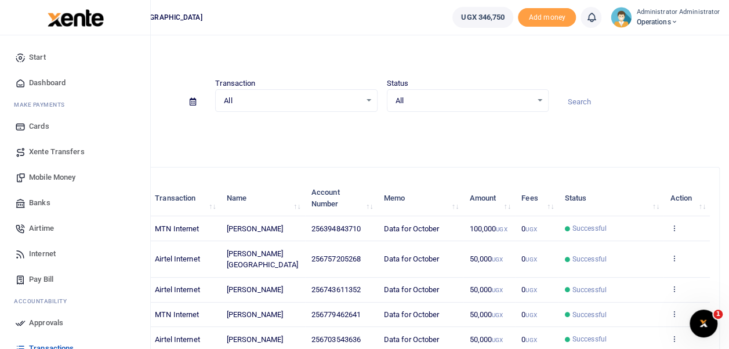
click at [43, 84] on span "Dashboard" at bounding box center [47, 83] width 37 height 12
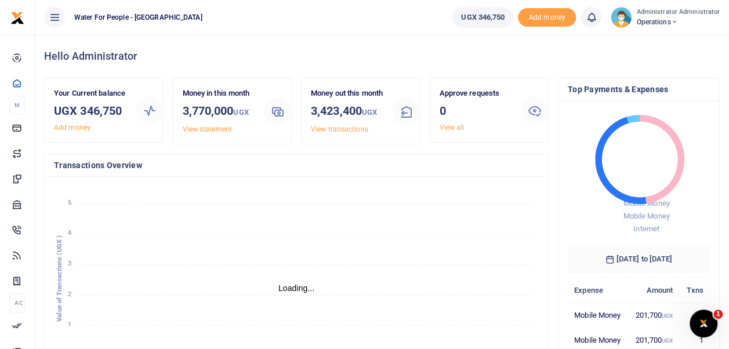
scroll to position [9, 9]
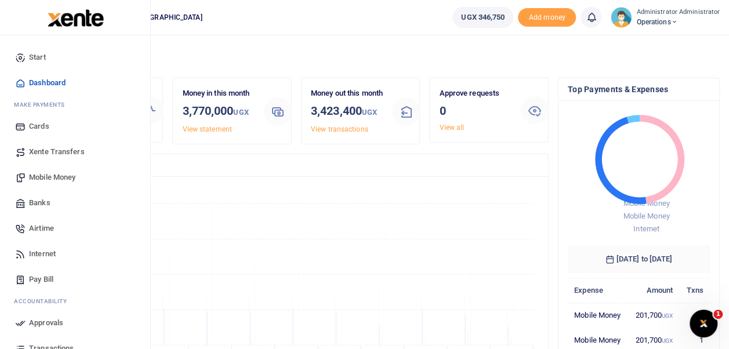
click at [44, 253] on span "Internet" at bounding box center [42, 254] width 27 height 12
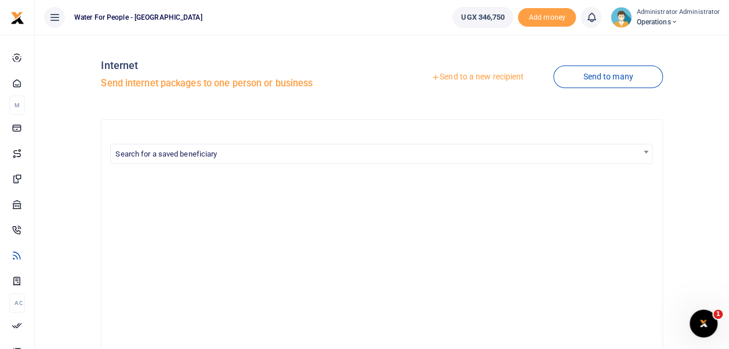
click at [485, 74] on link "Send to a new recipient" at bounding box center [477, 77] width 151 height 21
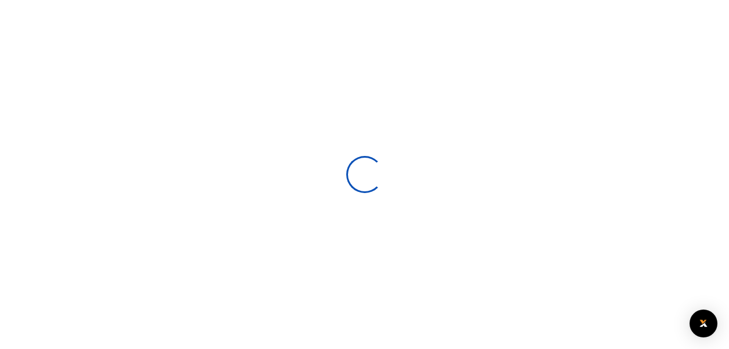
select select
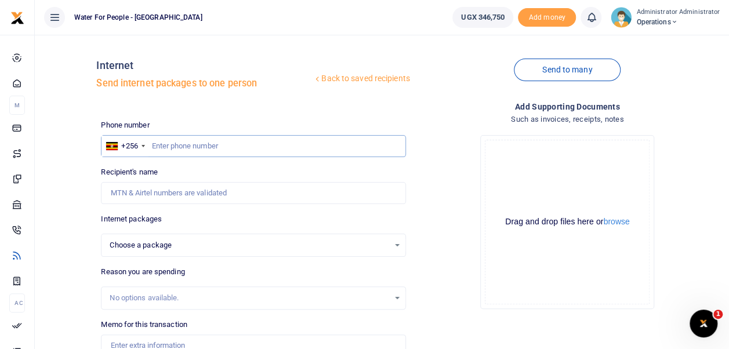
click at [151, 145] on input "text" at bounding box center [253, 146] width 304 height 22
paste input "256781403602"
type input "256781403602"
select select
type input "[PERSON_NAME]"
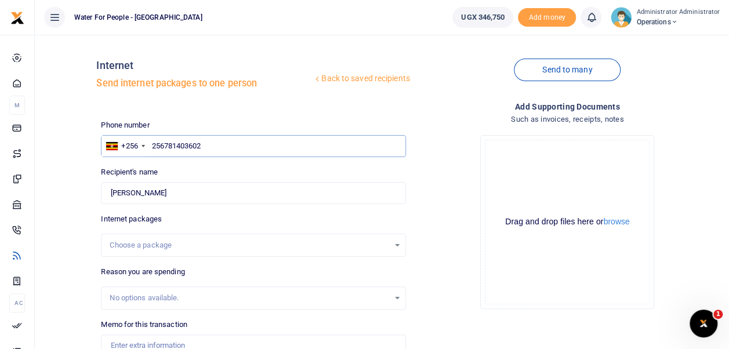
click at [164, 146] on input "256781403602" at bounding box center [253, 146] width 304 height 22
type input "781403602"
click at [395, 242] on div "Choose a package" at bounding box center [252, 245] width 303 height 13
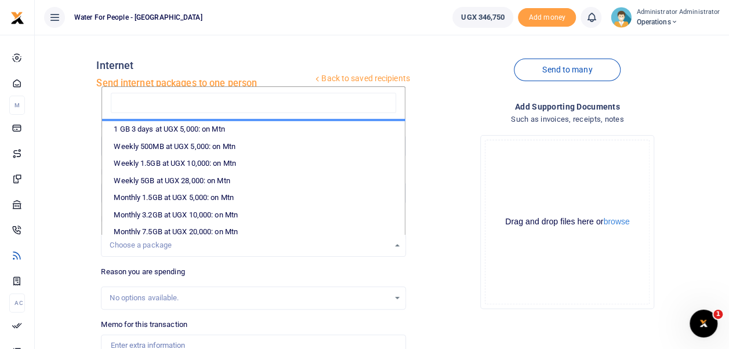
scroll to position [202, 0]
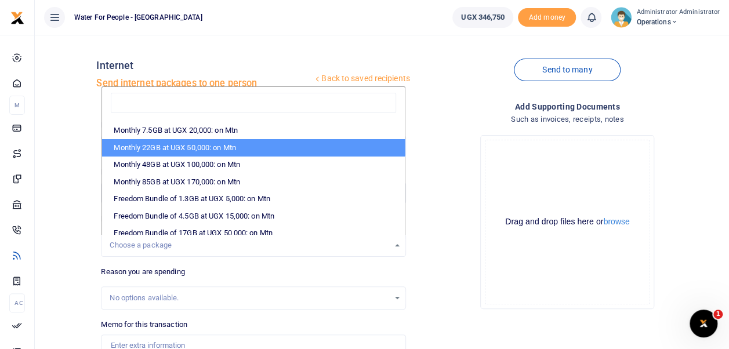
click at [233, 147] on li "Monthly 22GB at UGX 50,000: on Mtn" at bounding box center [253, 147] width 302 height 17
select select "CXpJYDqUGIMMdw3YXKilkAodr3ix5COxIAXy7MdavpbFAxMIqXt/dw=="
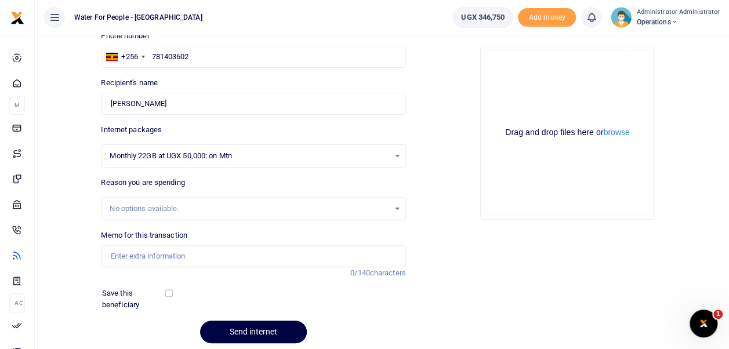
scroll to position [93, 0]
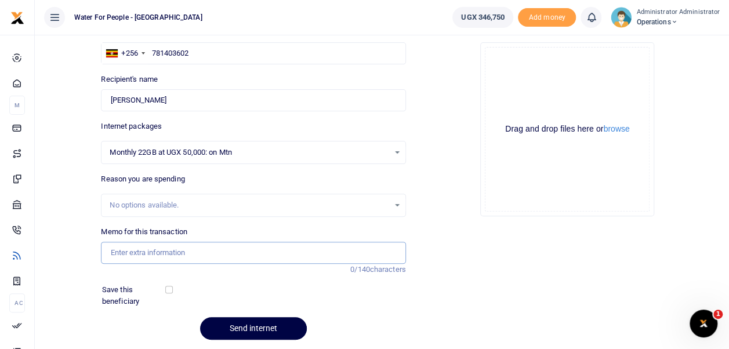
click at [213, 259] on input "Memo for this transaction" at bounding box center [253, 253] width 304 height 22
type input "data for Ronald for October 2025"
click at [267, 326] on button "Send internet" at bounding box center [253, 328] width 107 height 23
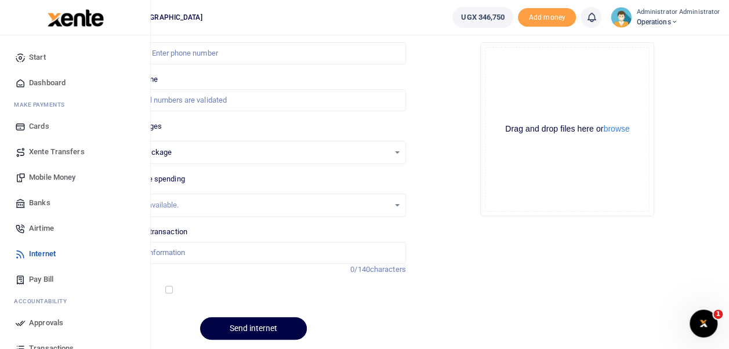
click at [30, 81] on span "Dashboard" at bounding box center [47, 83] width 37 height 12
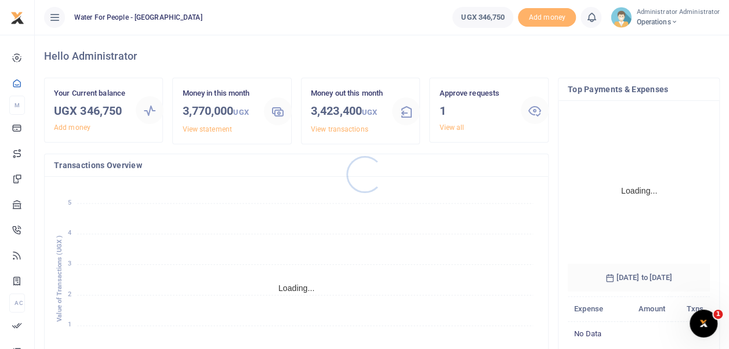
click at [445, 128] on div at bounding box center [364, 174] width 729 height 349
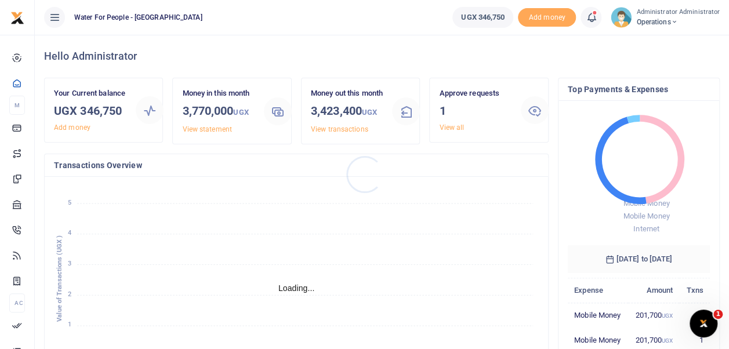
scroll to position [9, 9]
click at [445, 128] on link "View all" at bounding box center [451, 128] width 25 height 8
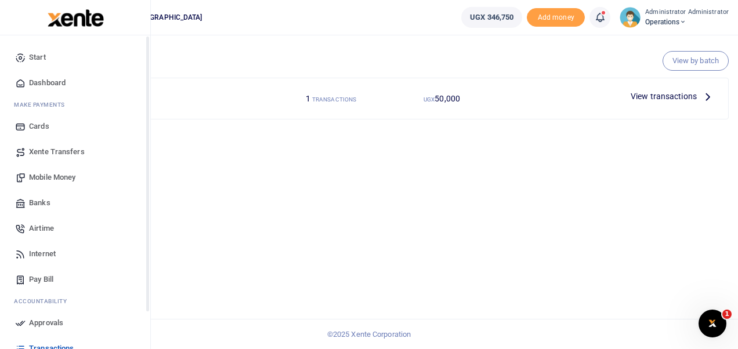
click at [48, 82] on span "Dashboard" at bounding box center [47, 83] width 37 height 12
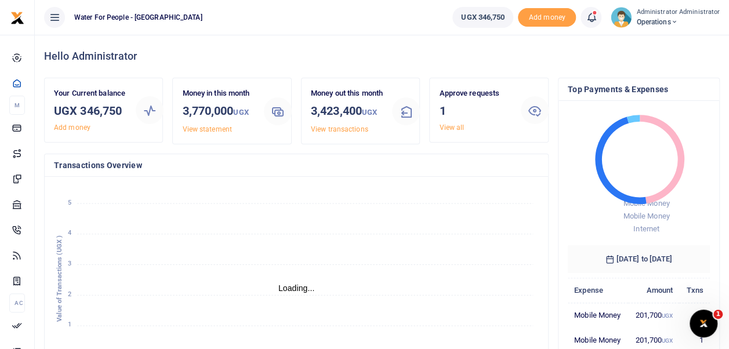
scroll to position [9, 9]
click at [450, 129] on link "View all" at bounding box center [451, 128] width 25 height 8
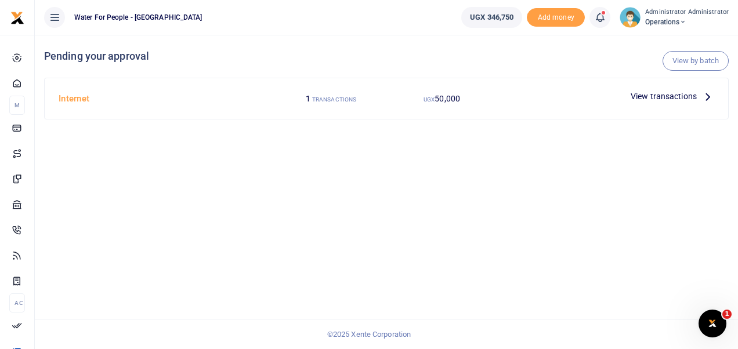
click at [703, 95] on icon at bounding box center [707, 96] width 13 height 13
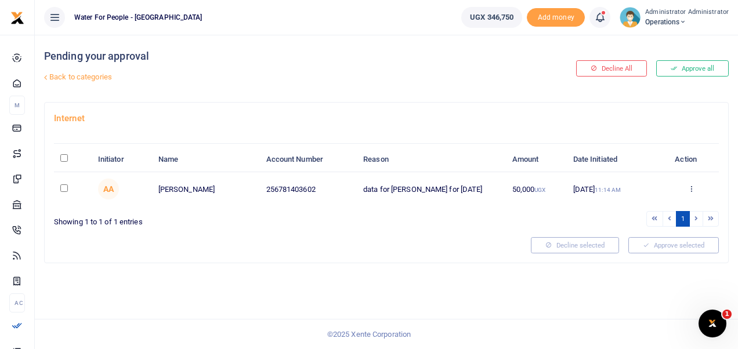
click at [682, 64] on button "Approve all" at bounding box center [692, 68] width 72 height 16
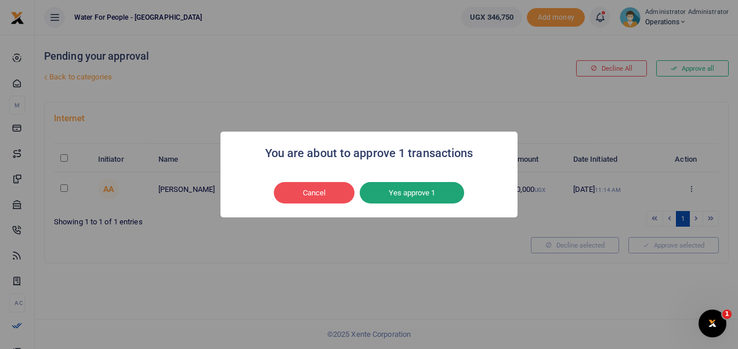
click at [410, 197] on button "Yes approve 1" at bounding box center [411, 193] width 104 height 22
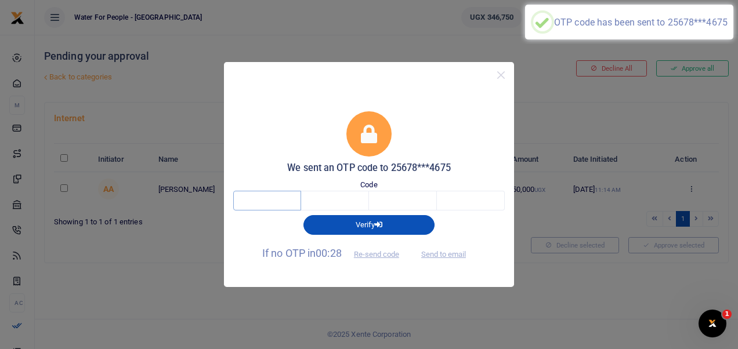
click at [259, 203] on input "text" at bounding box center [267, 201] width 68 height 20
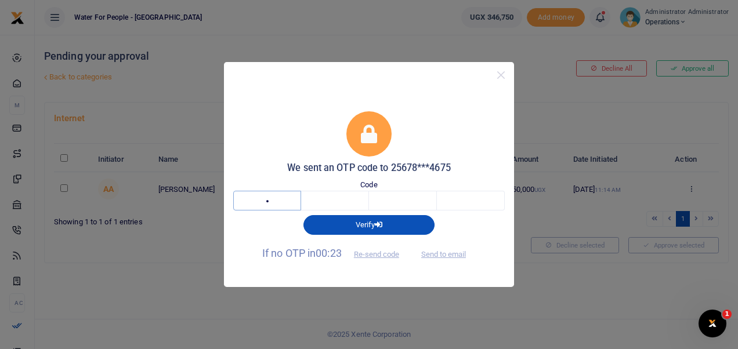
type input "6"
type input "0"
type input "4"
type input "0"
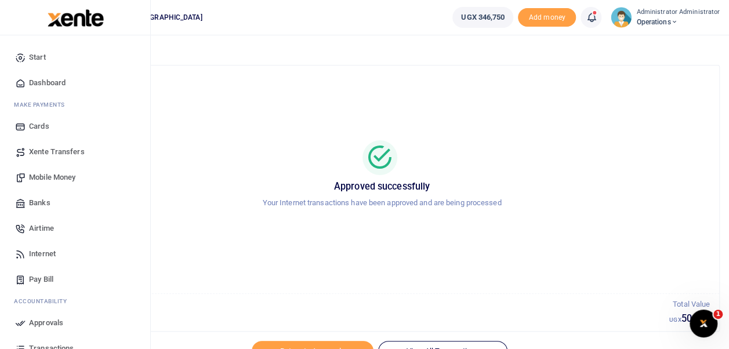
click at [40, 82] on span "Dashboard" at bounding box center [47, 83] width 37 height 12
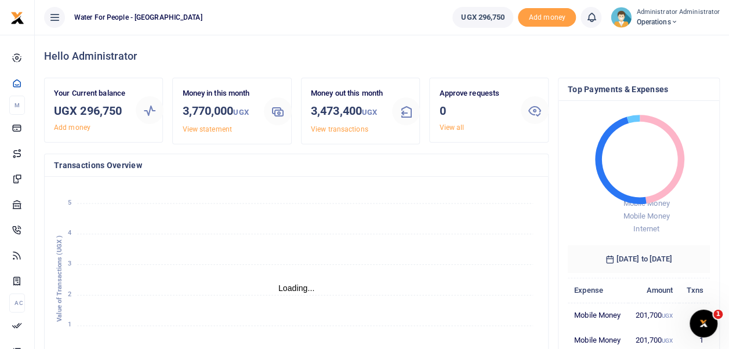
scroll to position [9, 9]
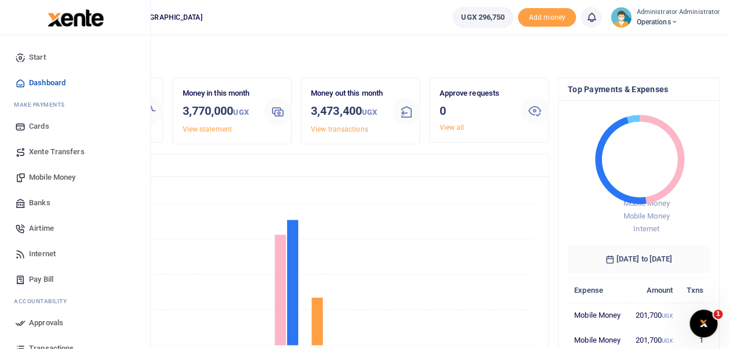
click at [61, 178] on span "Mobile Money" at bounding box center [52, 178] width 46 height 12
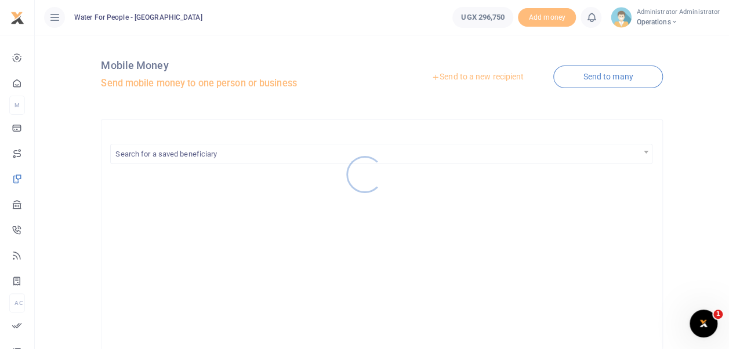
click at [509, 219] on div at bounding box center [364, 174] width 729 height 349
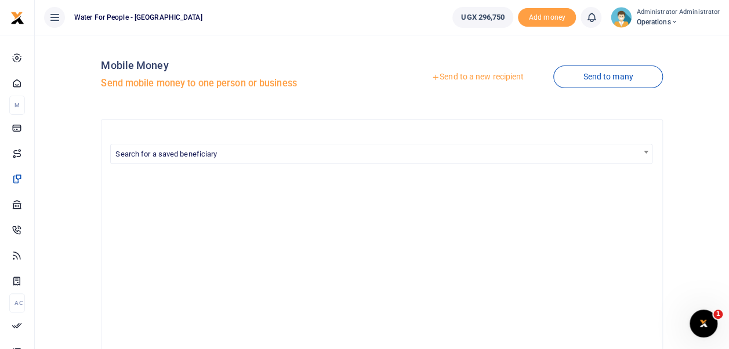
click at [493, 79] on link "Send to a new recipient" at bounding box center [477, 77] width 151 height 21
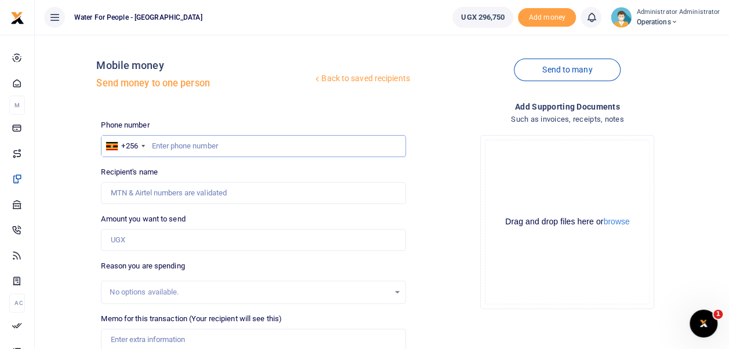
click at [171, 146] on input "text" at bounding box center [253, 146] width 304 height 22
type input "787274675"
type input "[PERSON_NAME]"
type input "787274675"
click at [143, 239] on input "Amount you want to send" at bounding box center [253, 240] width 304 height 22
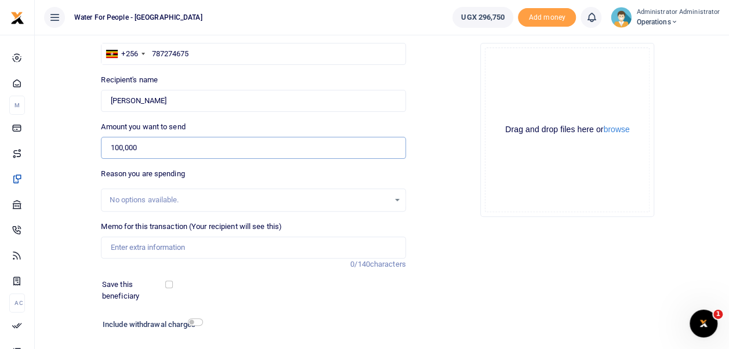
scroll to position [93, 0]
type input "100,000"
click at [223, 252] on input "Memo for this transaction (Your recipient will see this)" at bounding box center [253, 247] width 304 height 22
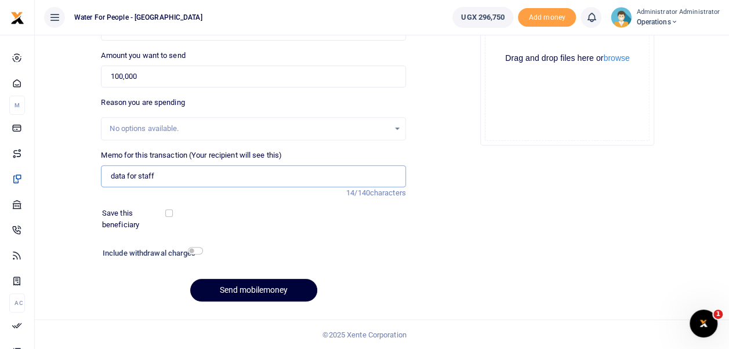
type input "data for staff"
click at [241, 284] on button "Send mobilemoney" at bounding box center [253, 290] width 127 height 23
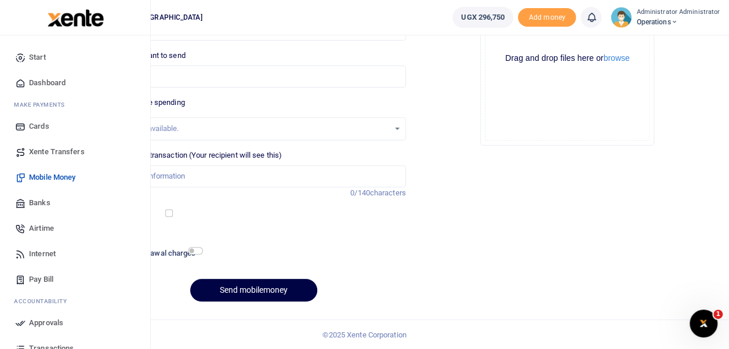
click at [42, 81] on span "Dashboard" at bounding box center [47, 83] width 37 height 12
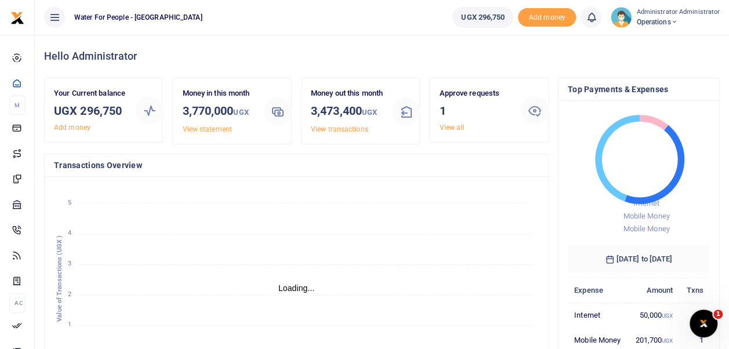
scroll to position [9, 9]
click at [445, 127] on link "View all" at bounding box center [451, 128] width 25 height 8
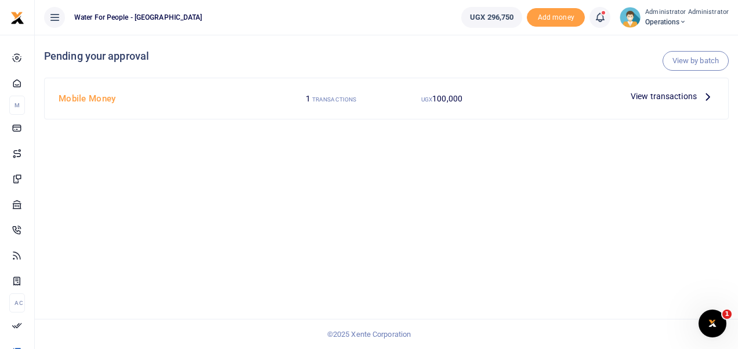
click at [704, 95] on icon at bounding box center [707, 96] width 13 height 13
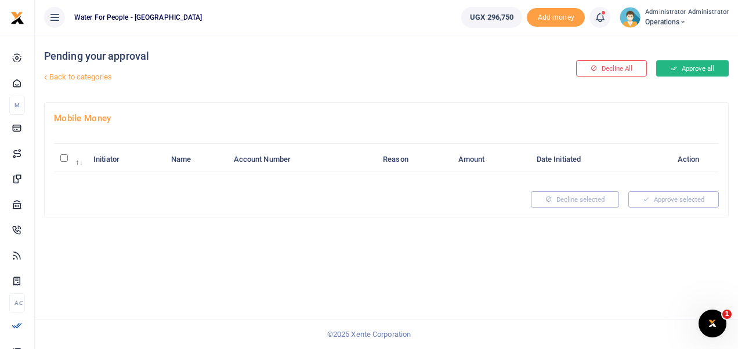
click at [691, 65] on button "Approve all" at bounding box center [692, 68] width 72 height 16
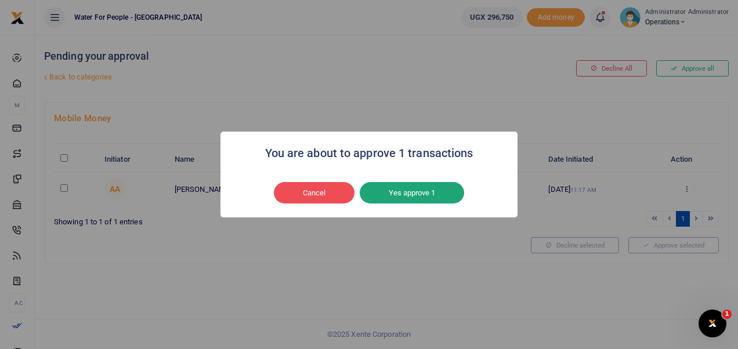
click at [426, 195] on button "Yes approve 1" at bounding box center [411, 193] width 104 height 22
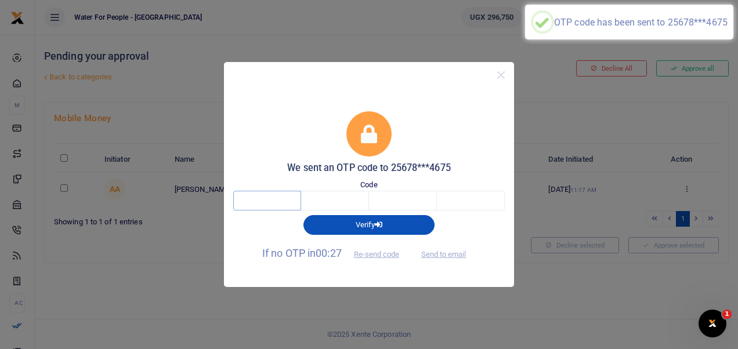
click at [260, 194] on input "text" at bounding box center [267, 201] width 68 height 20
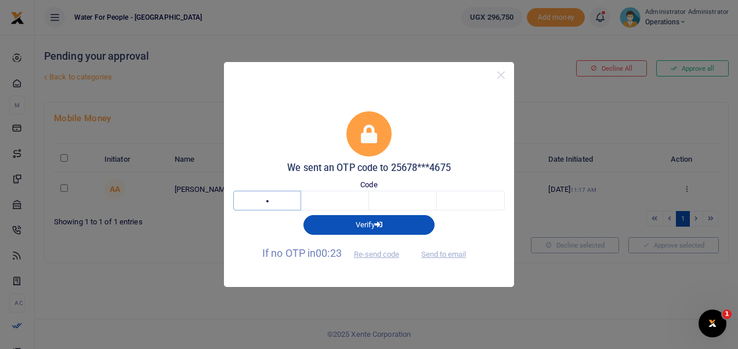
type input "1"
type input "0"
type input "5"
type input "0"
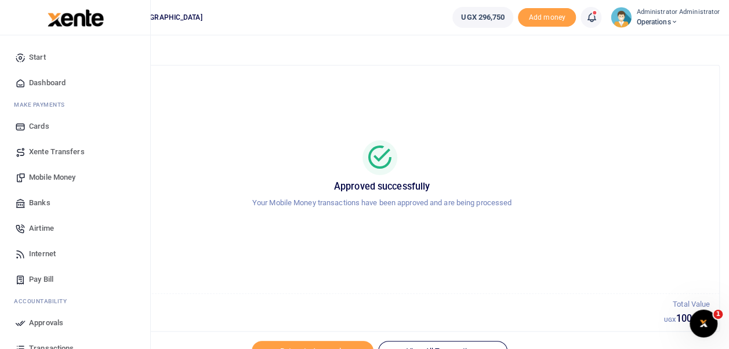
click at [55, 81] on span "Dashboard" at bounding box center [47, 83] width 37 height 12
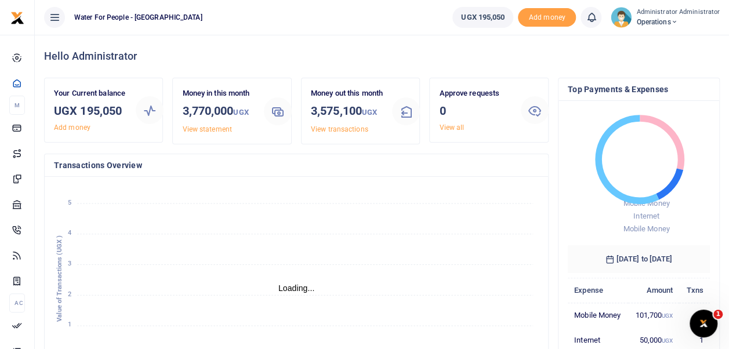
scroll to position [9, 9]
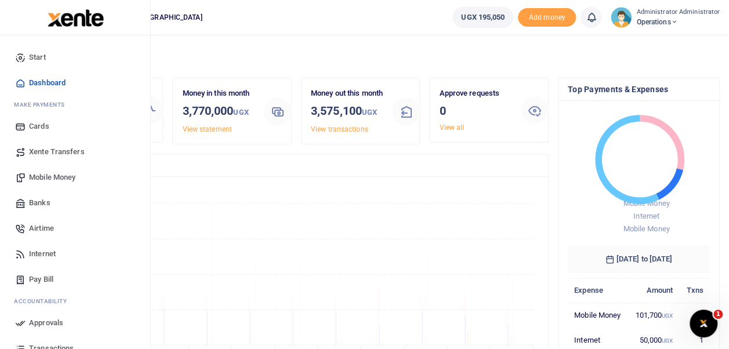
click at [45, 83] on span "Dashboard" at bounding box center [47, 83] width 37 height 12
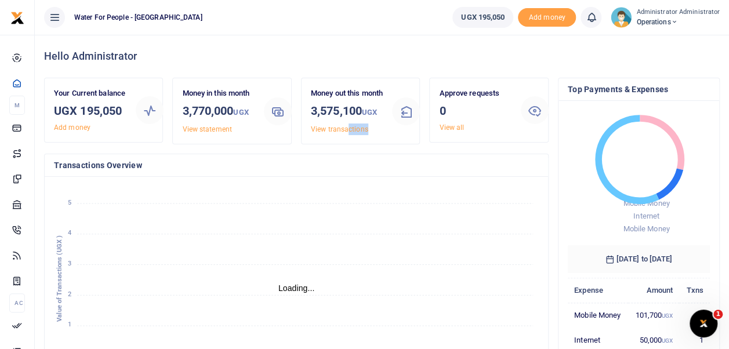
drag, startPoint x: 348, startPoint y: 145, endPoint x: 376, endPoint y: 140, distance: 28.3
click at [376, 135] on div "Money out this month 3,575,100 UGX View transactions" at bounding box center [347, 111] width 82 height 47
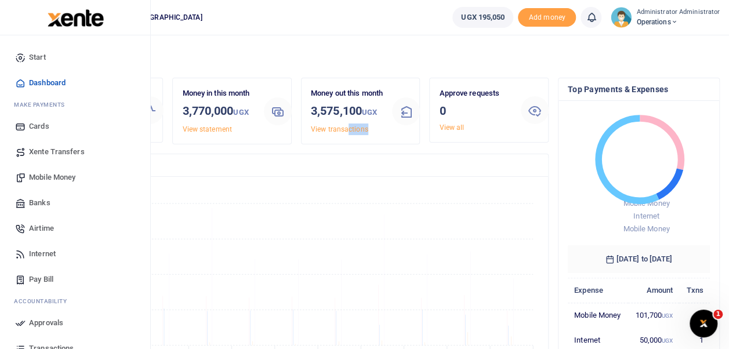
click at [45, 81] on span "Dashboard" at bounding box center [47, 83] width 37 height 12
click at [53, 177] on span "Mobile Money" at bounding box center [52, 178] width 46 height 12
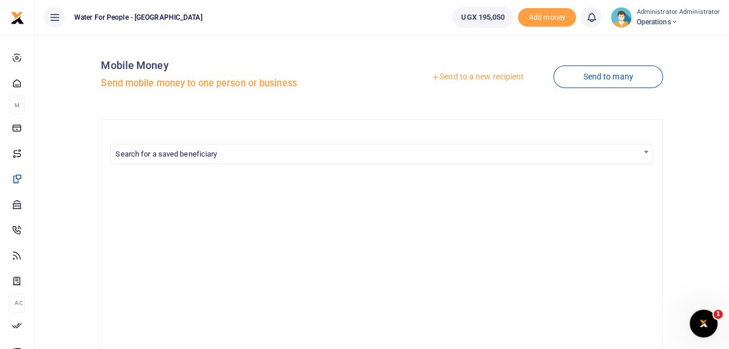
click at [491, 77] on link "Send to a new recipient" at bounding box center [477, 77] width 151 height 21
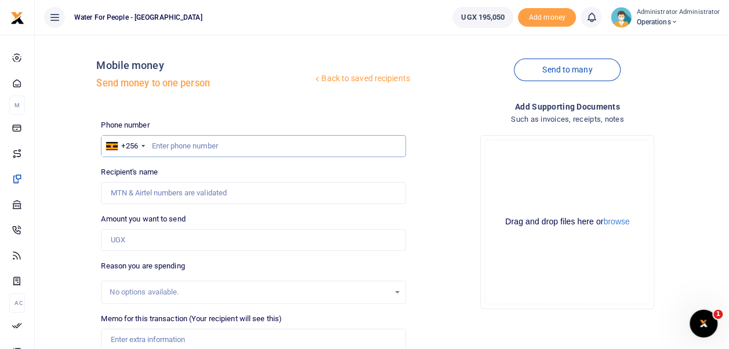
click at [151, 147] on input "text" at bounding box center [253, 146] width 304 height 22
type input "787274675"
type input "[PERSON_NAME]"
type input "787274675"
click at [151, 246] on input "Amount you want to send" at bounding box center [253, 240] width 304 height 22
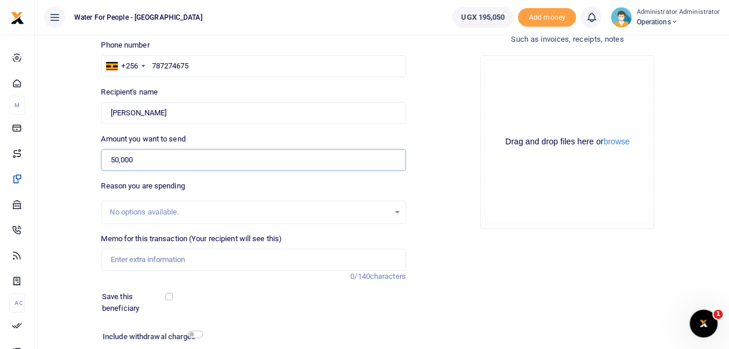
scroll to position [93, 0]
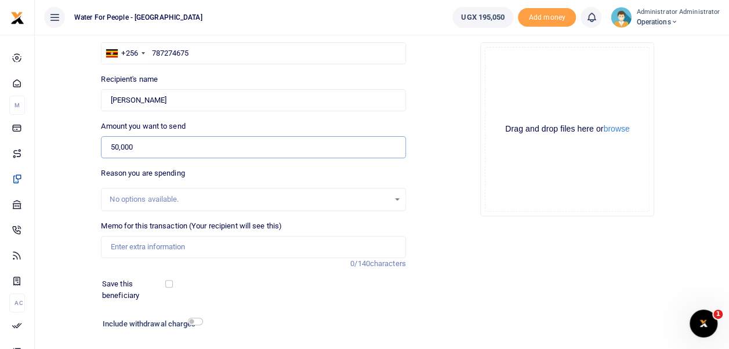
type input "50,000"
click at [183, 250] on input "Memo for this transaction (Your recipient will see this)" at bounding box center [253, 247] width 304 height 22
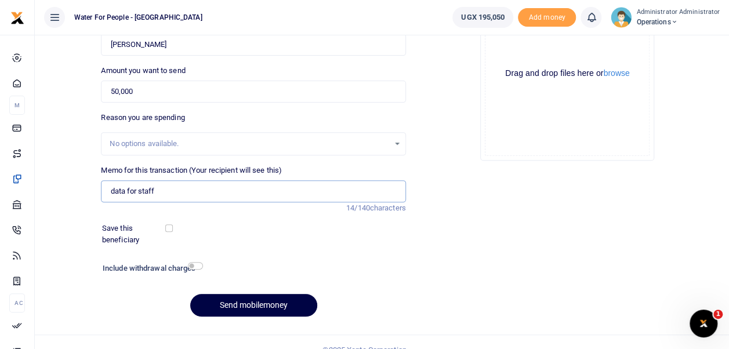
scroll to position [164, 0]
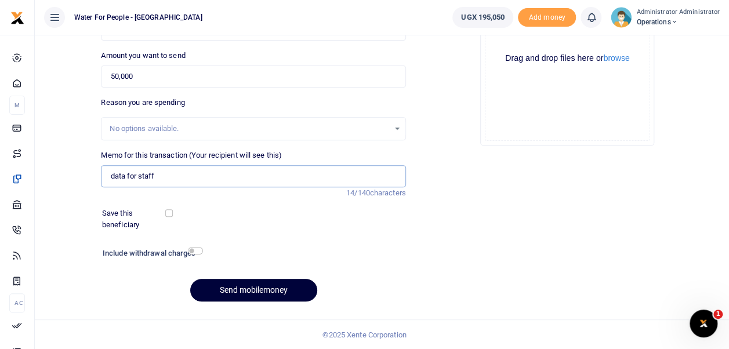
type input "data for staff"
click at [250, 288] on button "Send mobilemoney" at bounding box center [253, 290] width 127 height 23
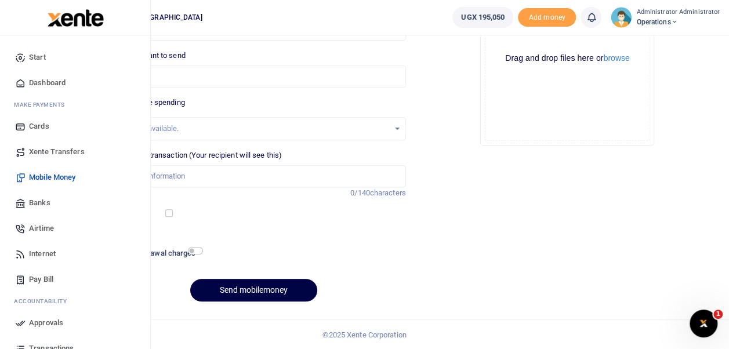
click at [44, 80] on span "Dashboard" at bounding box center [47, 83] width 37 height 12
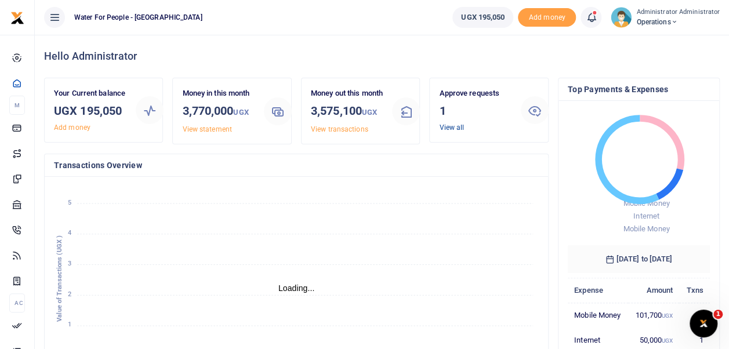
scroll to position [9, 9]
click at [451, 126] on link "View all" at bounding box center [451, 128] width 25 height 8
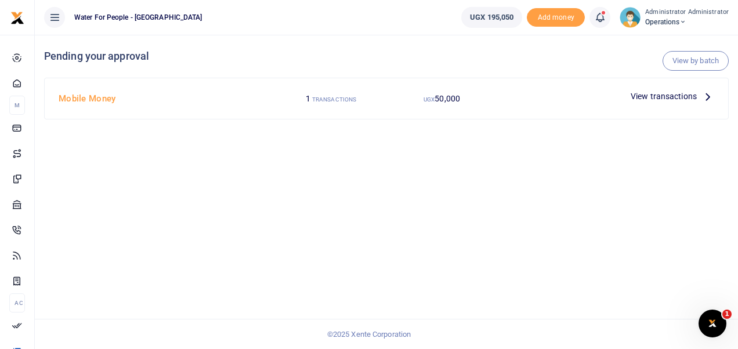
click at [690, 92] on span "View transactions" at bounding box center [663, 96] width 66 height 13
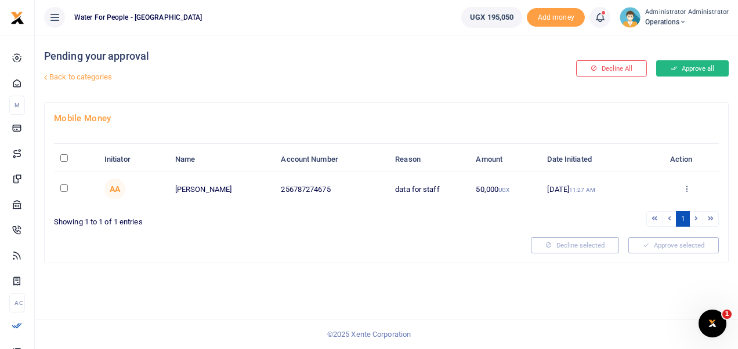
click at [687, 67] on button "Approve all" at bounding box center [692, 68] width 72 height 16
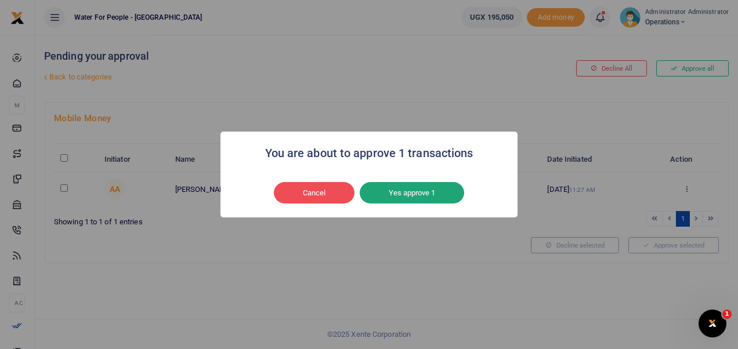
click at [428, 197] on button "Yes approve 1" at bounding box center [411, 193] width 104 height 22
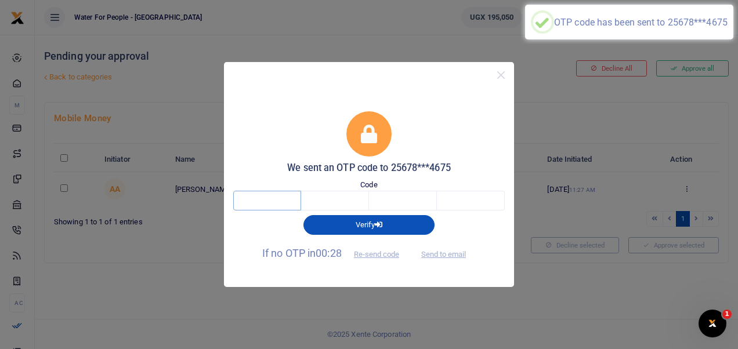
click at [274, 201] on input "text" at bounding box center [267, 201] width 68 height 20
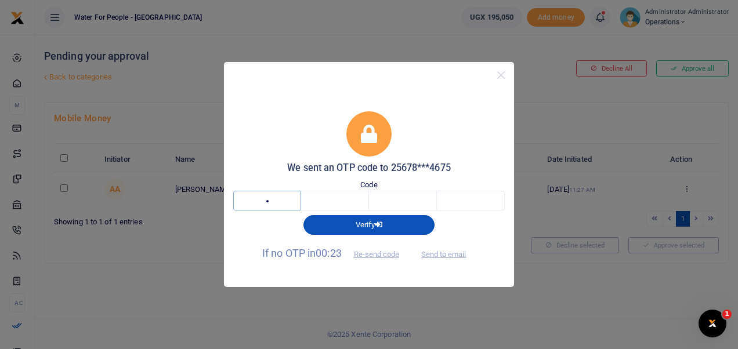
type input "3"
type input "4"
type input "3"
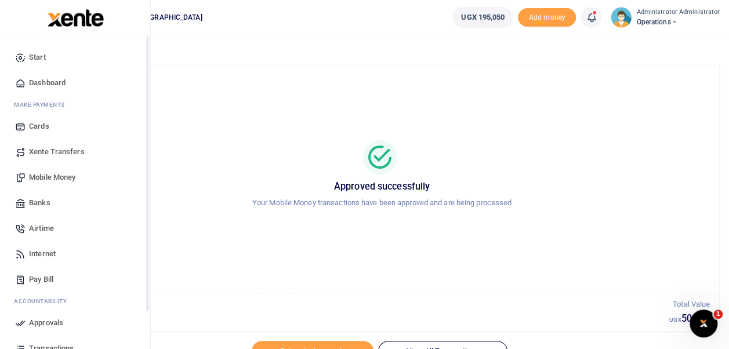
click at [46, 79] on span "Dashboard" at bounding box center [47, 83] width 37 height 12
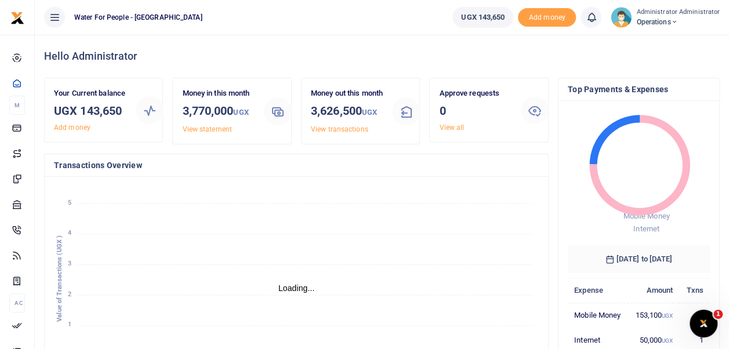
scroll to position [9, 9]
click at [674, 17] on span "Operations" at bounding box center [677, 22] width 83 height 10
click at [659, 81] on link "Logout" at bounding box center [670, 85] width 92 height 16
